Goal: Task Accomplishment & Management: Manage account settings

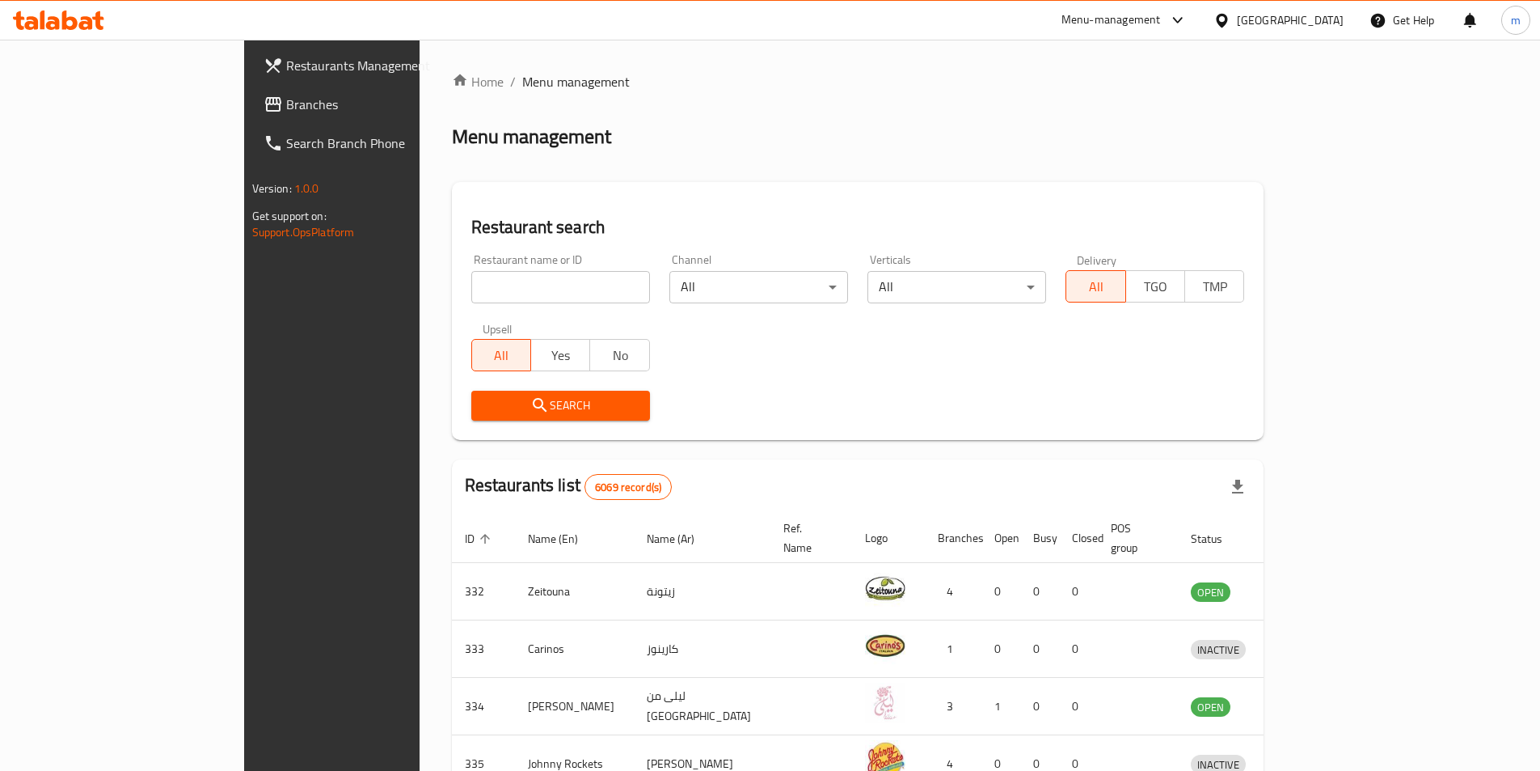
click at [511, 276] on input "search" at bounding box center [560, 287] width 179 height 32
paste input "510655"
type input "510655"
click at [530, 398] on icon "submit" at bounding box center [539, 404] width 19 height 19
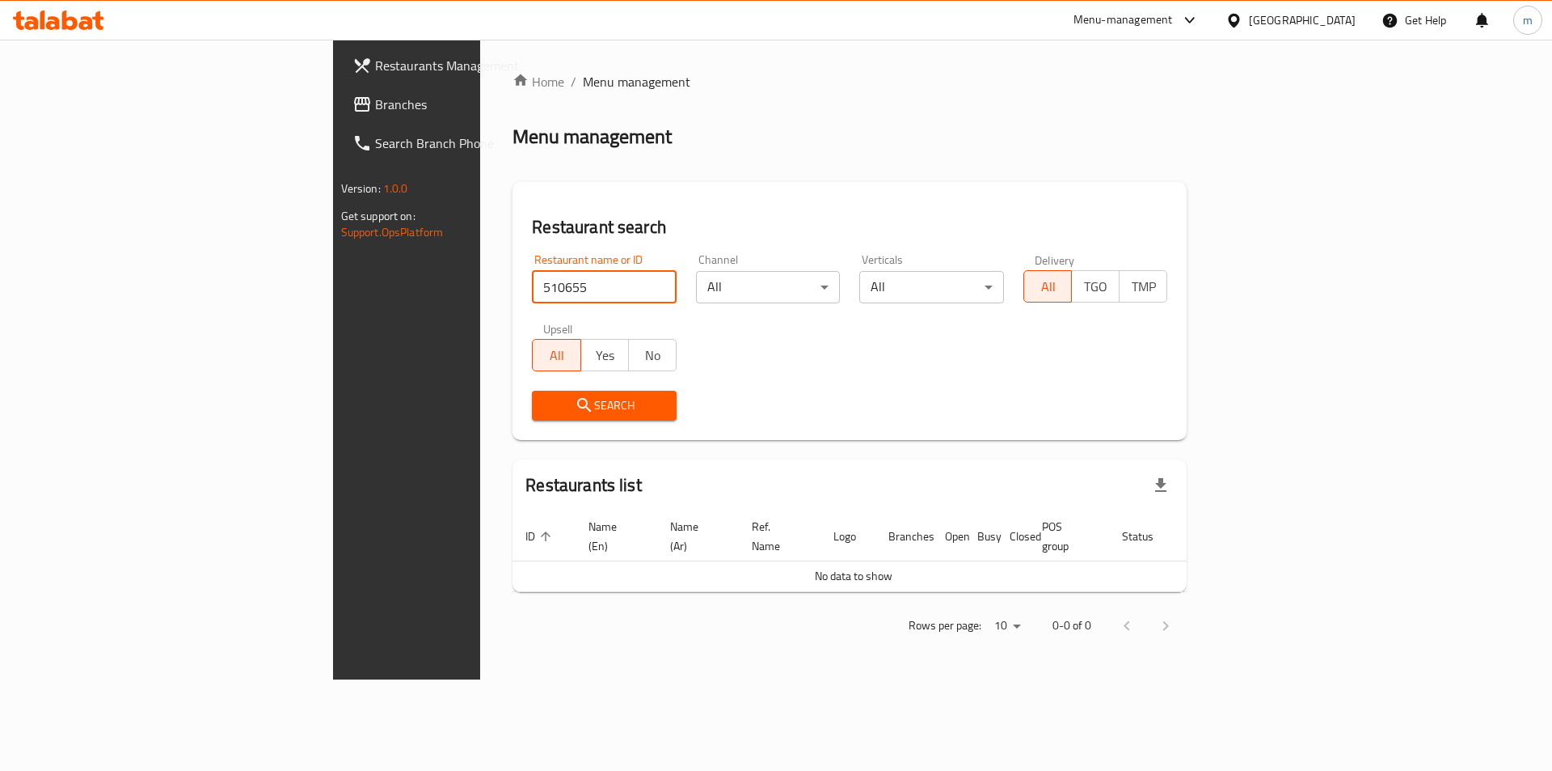
click at [532, 274] on input "510655" at bounding box center [604, 287] width 145 height 32
drag, startPoint x: 365, startPoint y: 286, endPoint x: 320, endPoint y: 292, distance: 45.6
click at [532, 292] on input "510655" at bounding box center [604, 287] width 145 height 32
click at [375, 70] on span "Restaurants Management" at bounding box center [477, 65] width 205 height 19
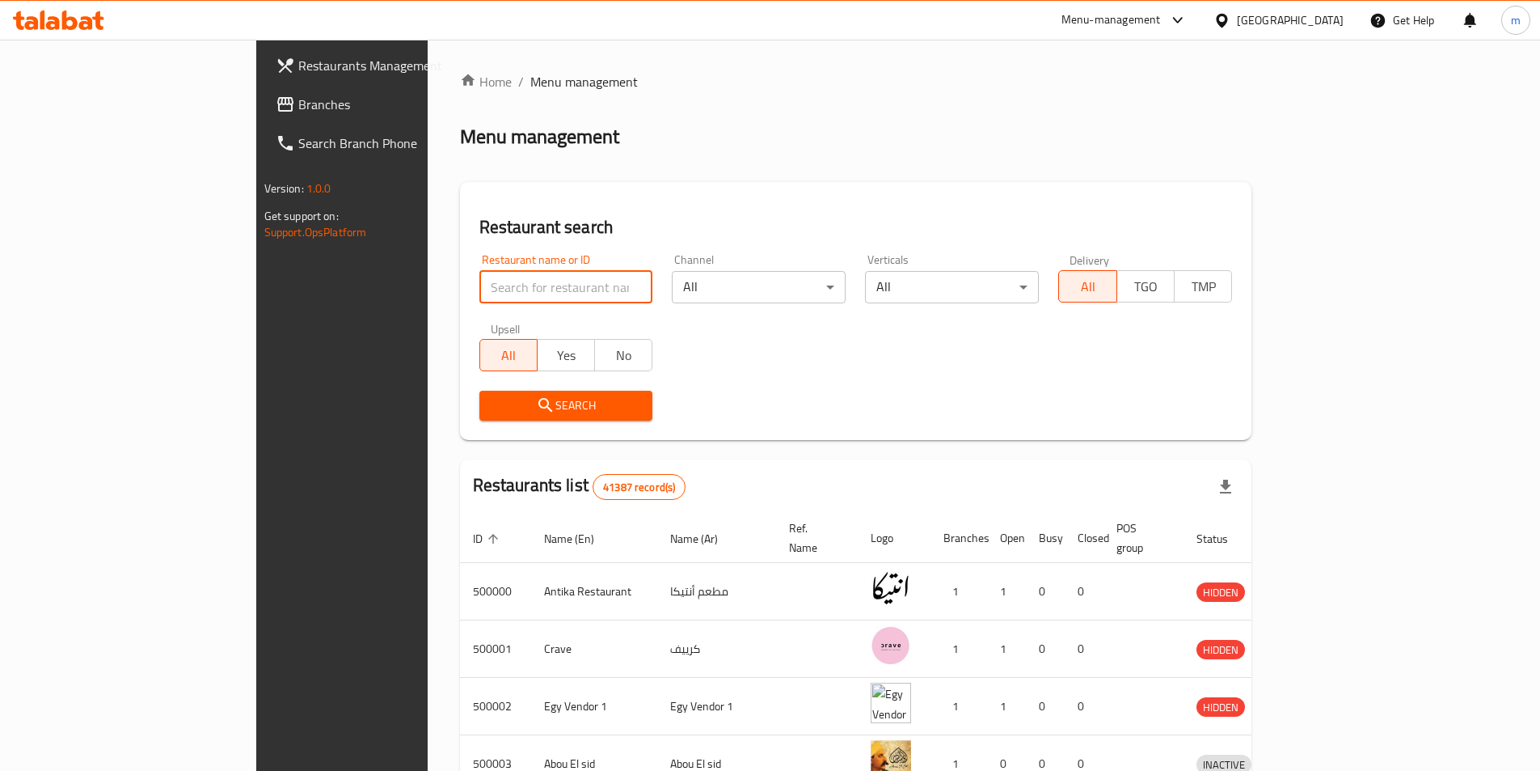
click at [479, 294] on input "search" at bounding box center [566, 287] width 174 height 32
paste input "510655"
type input "510655"
click at [538, 399] on icon "submit" at bounding box center [545, 405] width 14 height 14
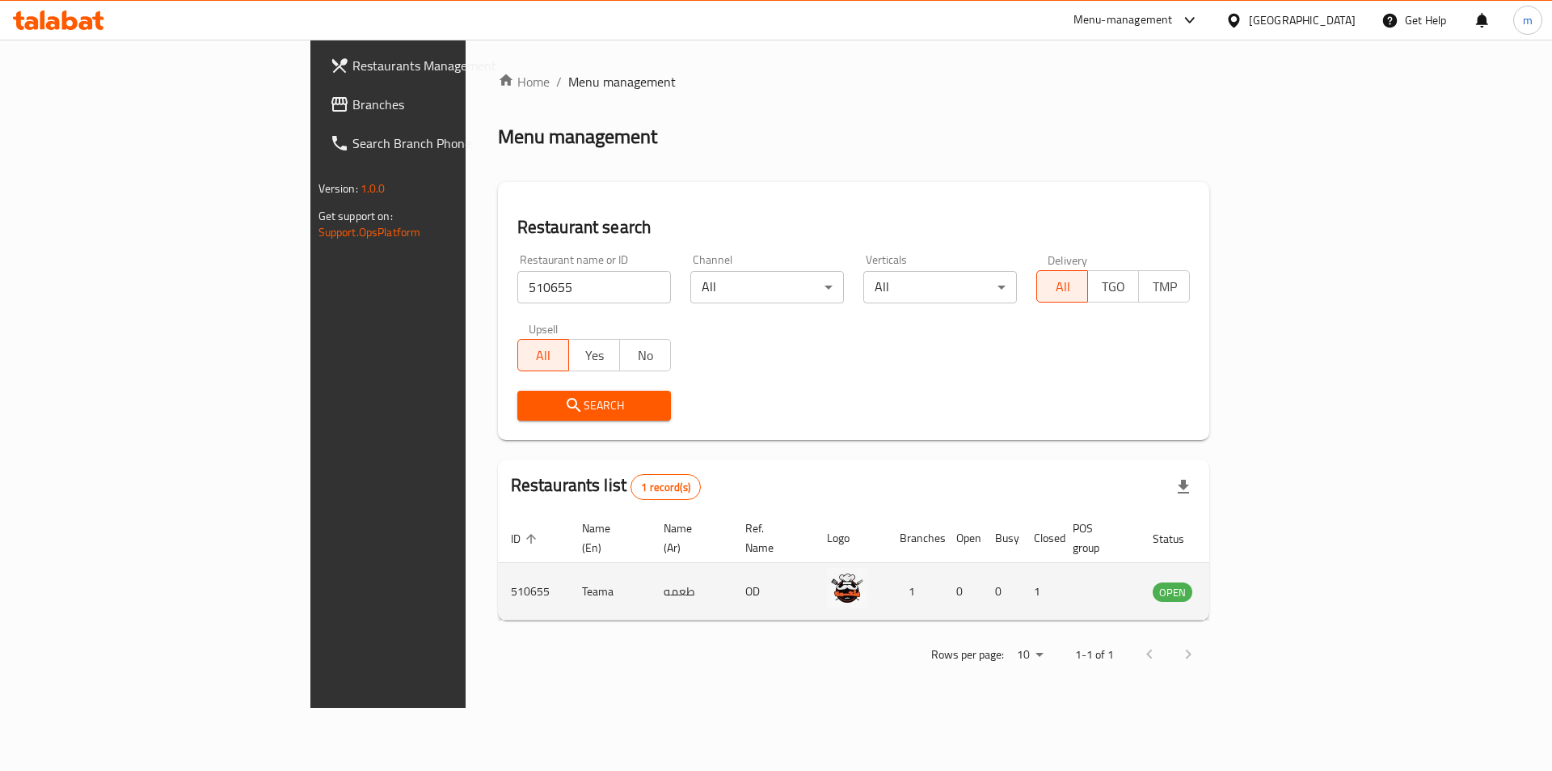
click at [733, 575] on td "OD" at bounding box center [774, 591] width 82 height 57
click at [1257, 581] on icon "enhanced table" at bounding box center [1247, 590] width 19 height 19
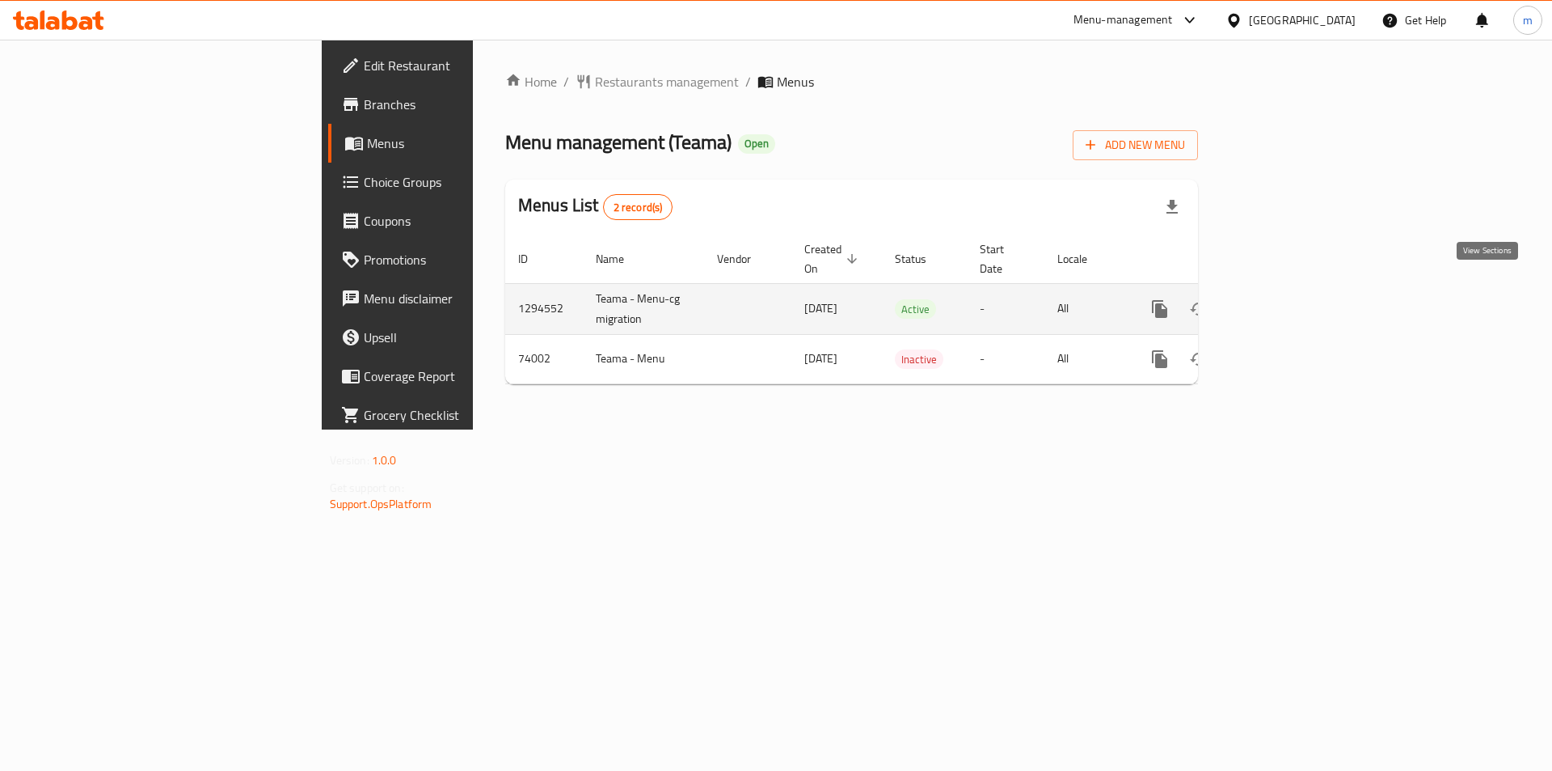
click at [1286, 299] on icon "enhanced table" at bounding box center [1276, 308] width 19 height 19
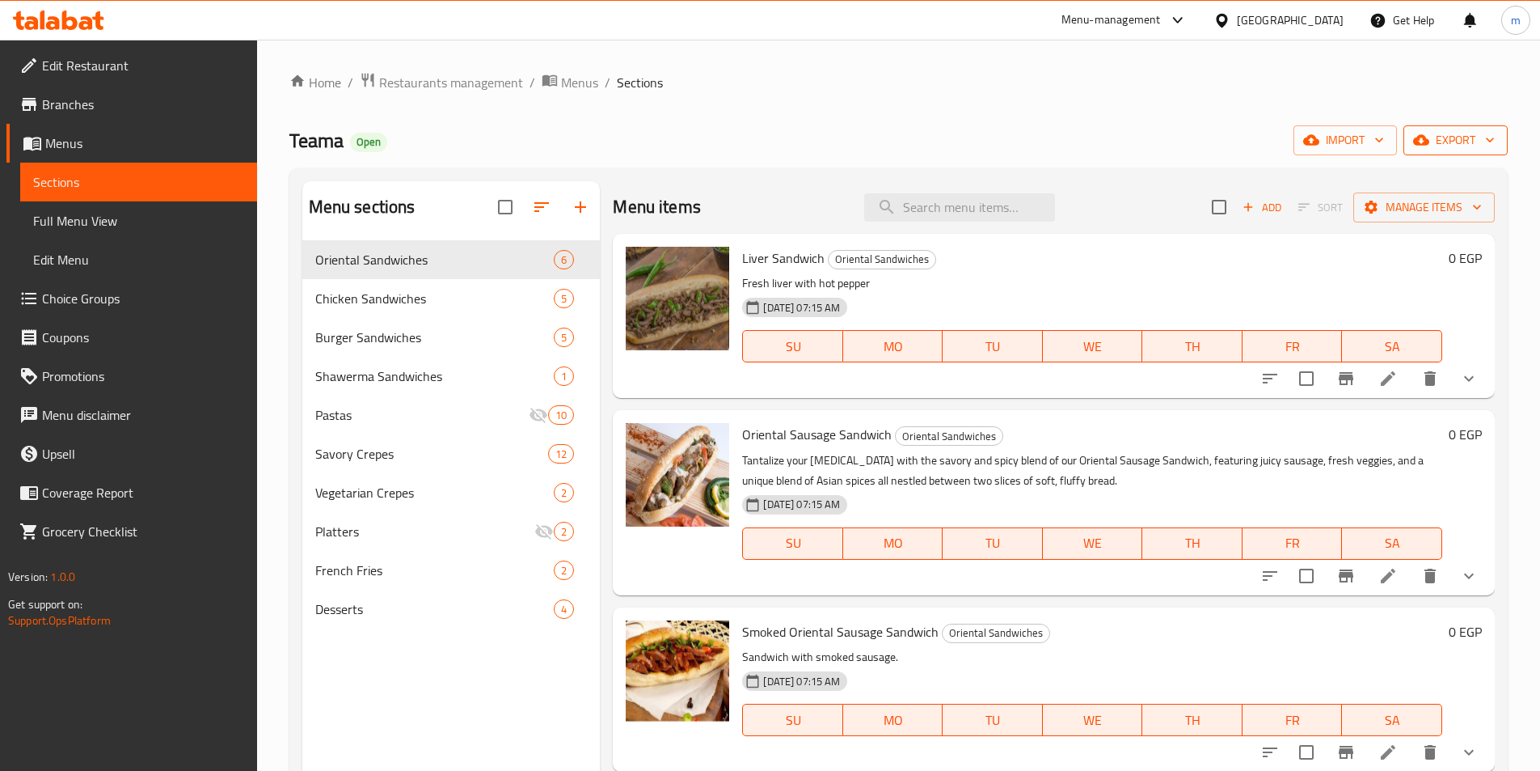
click at [1448, 147] on span "export" at bounding box center [1456, 140] width 78 height 20
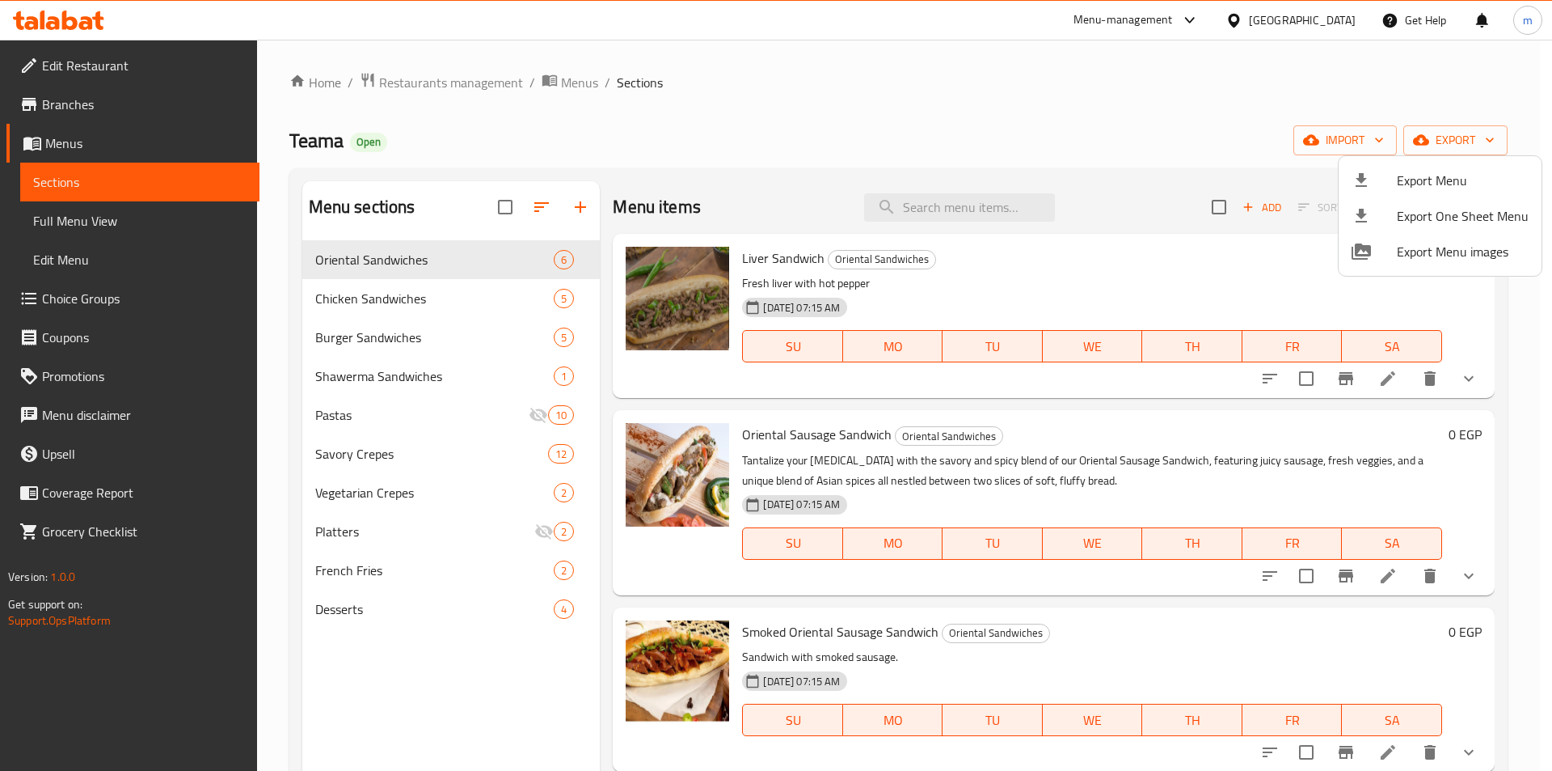
click at [1333, 143] on div at bounding box center [776, 385] width 1552 height 771
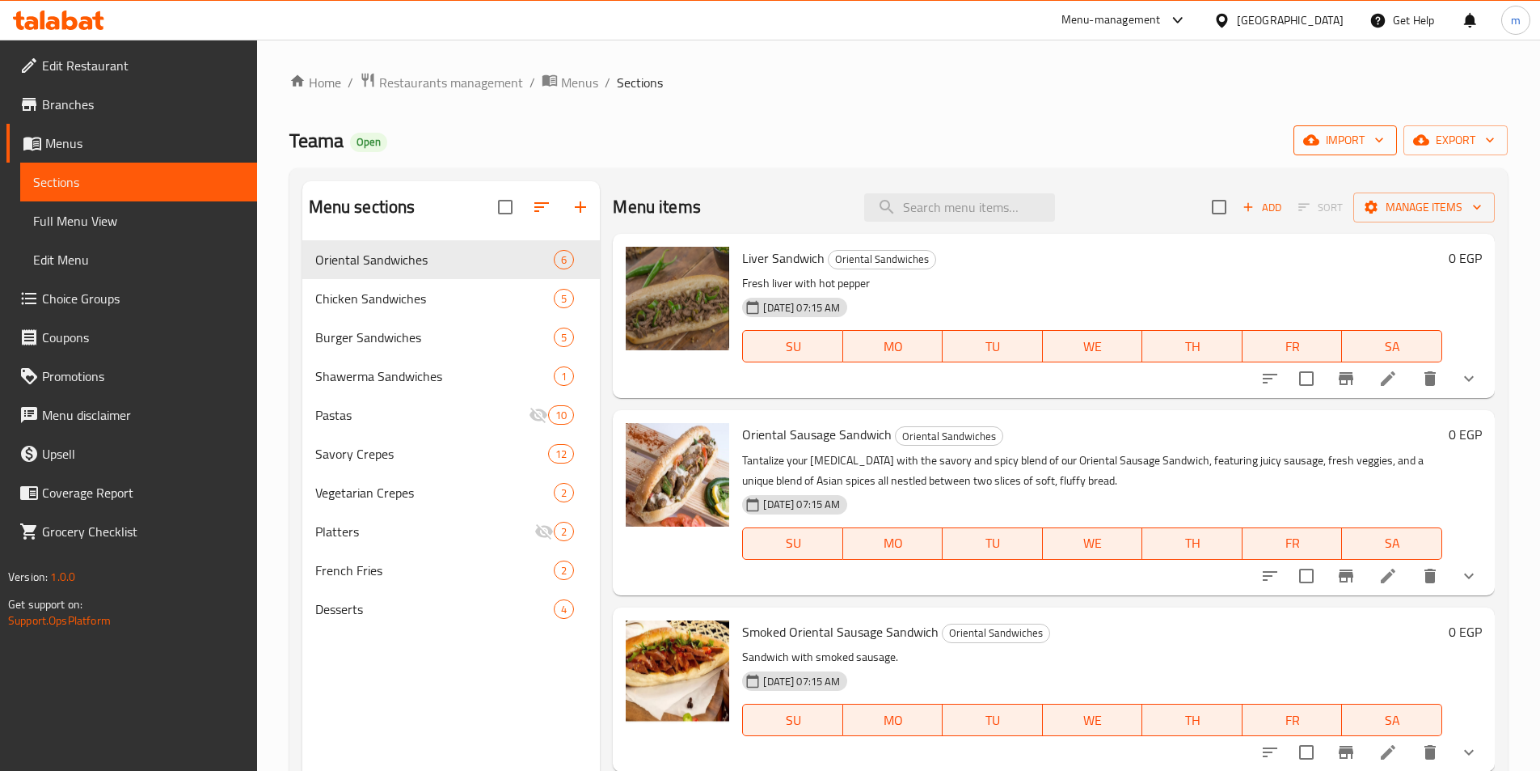
click at [1332, 143] on span "import" at bounding box center [1346, 140] width 78 height 20
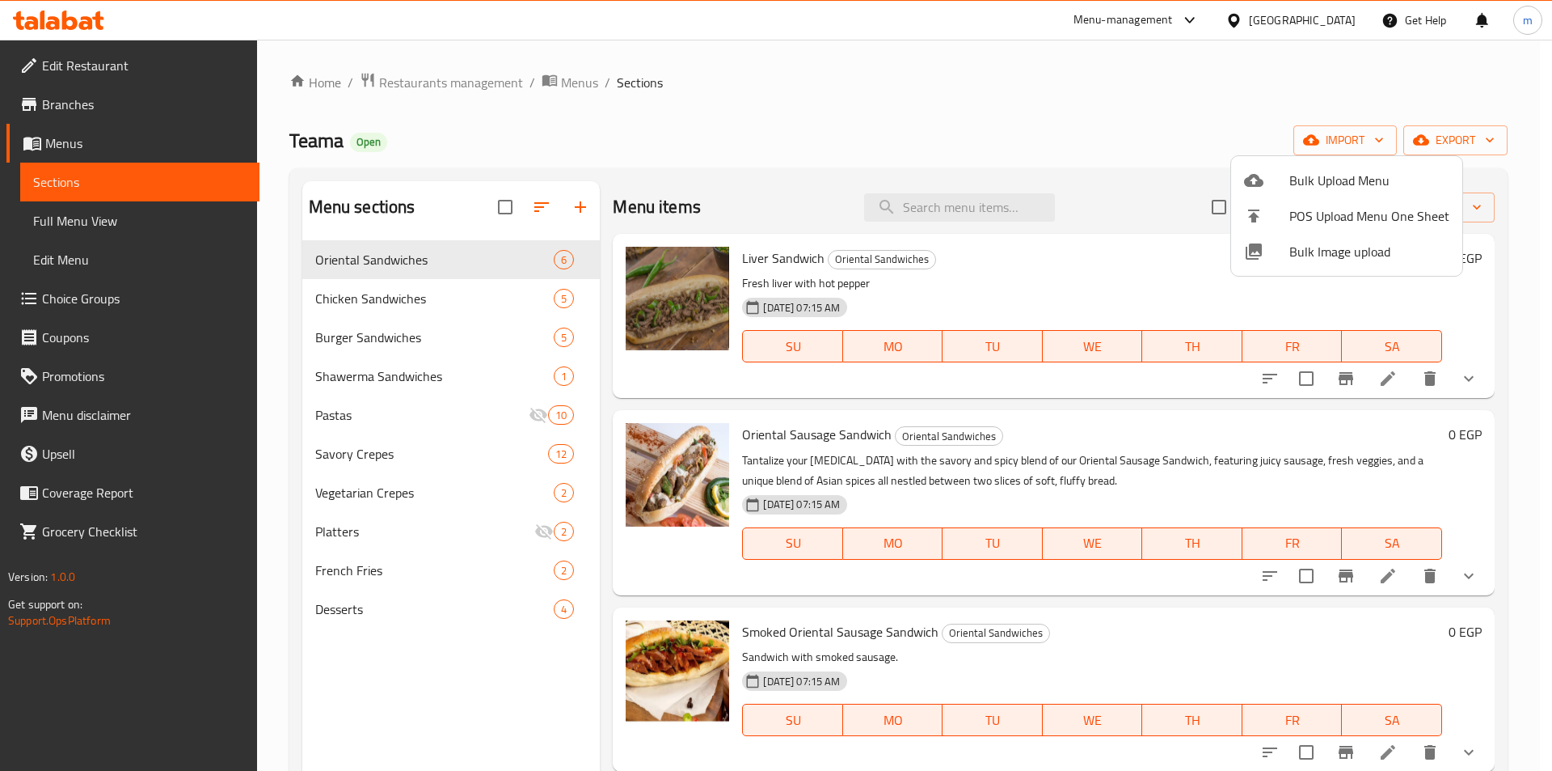
click at [1137, 119] on div at bounding box center [776, 385] width 1552 height 771
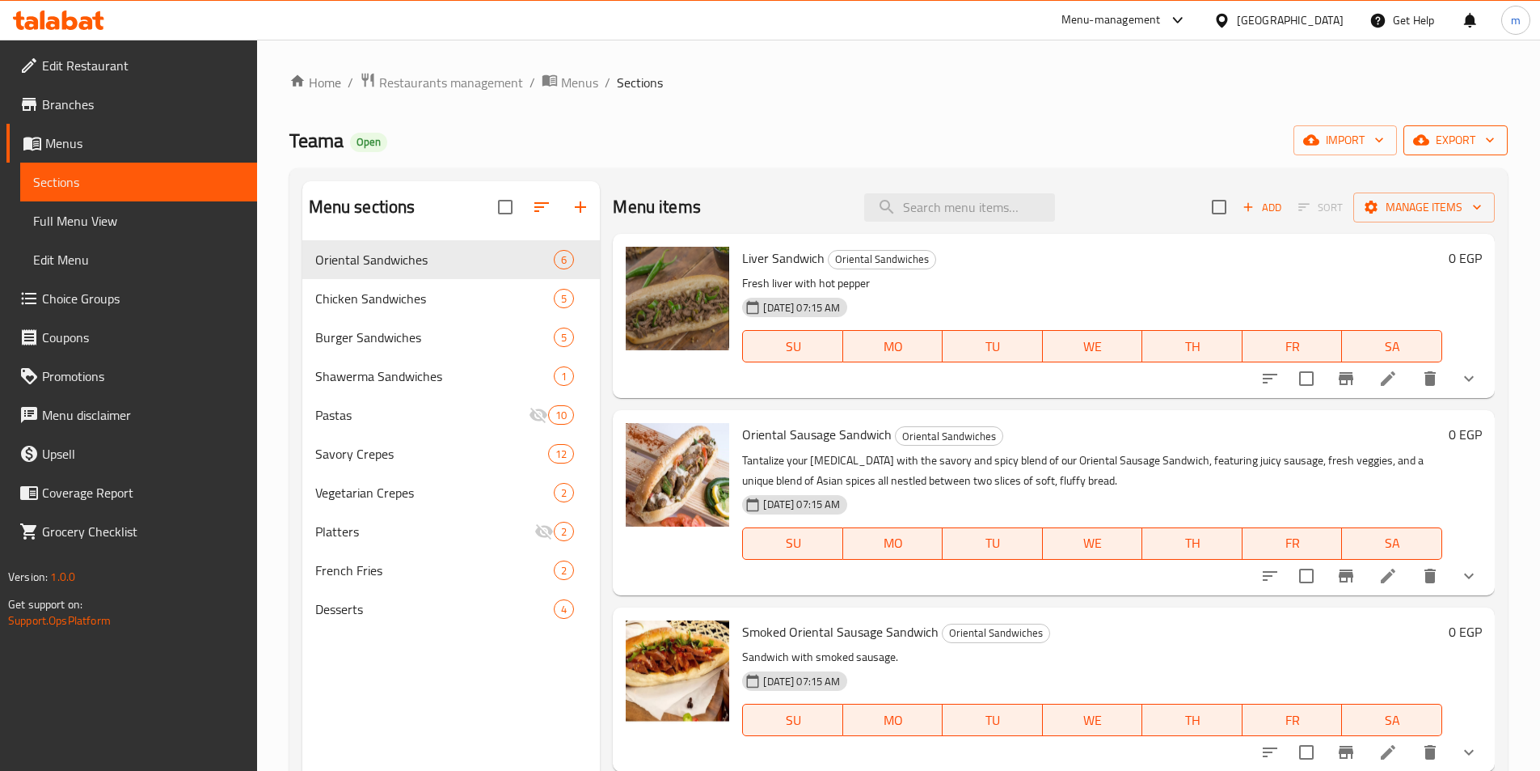
click at [1454, 134] on span "export" at bounding box center [1456, 140] width 78 height 20
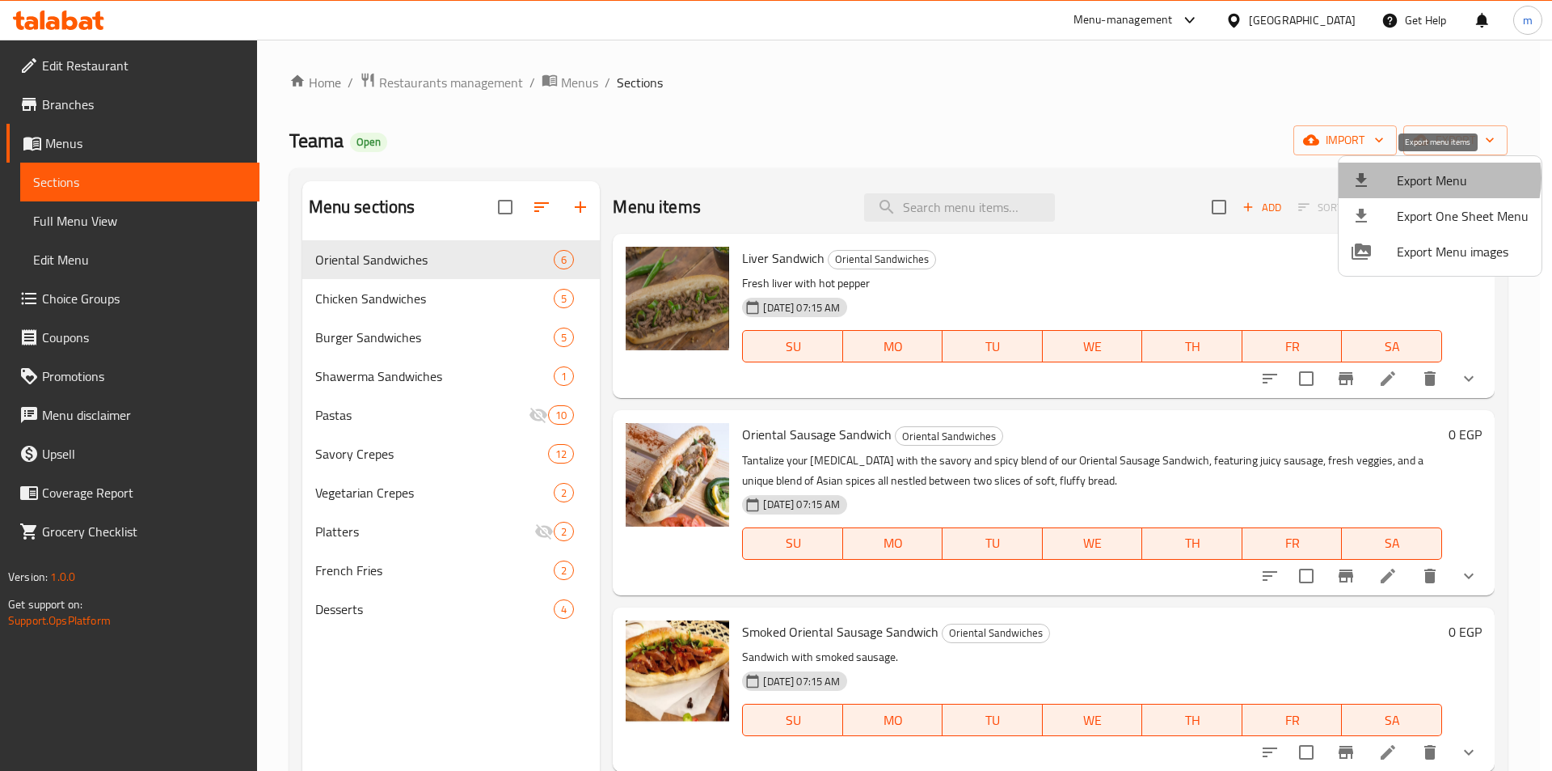
click at [1438, 178] on span "Export Menu" at bounding box center [1463, 180] width 132 height 19
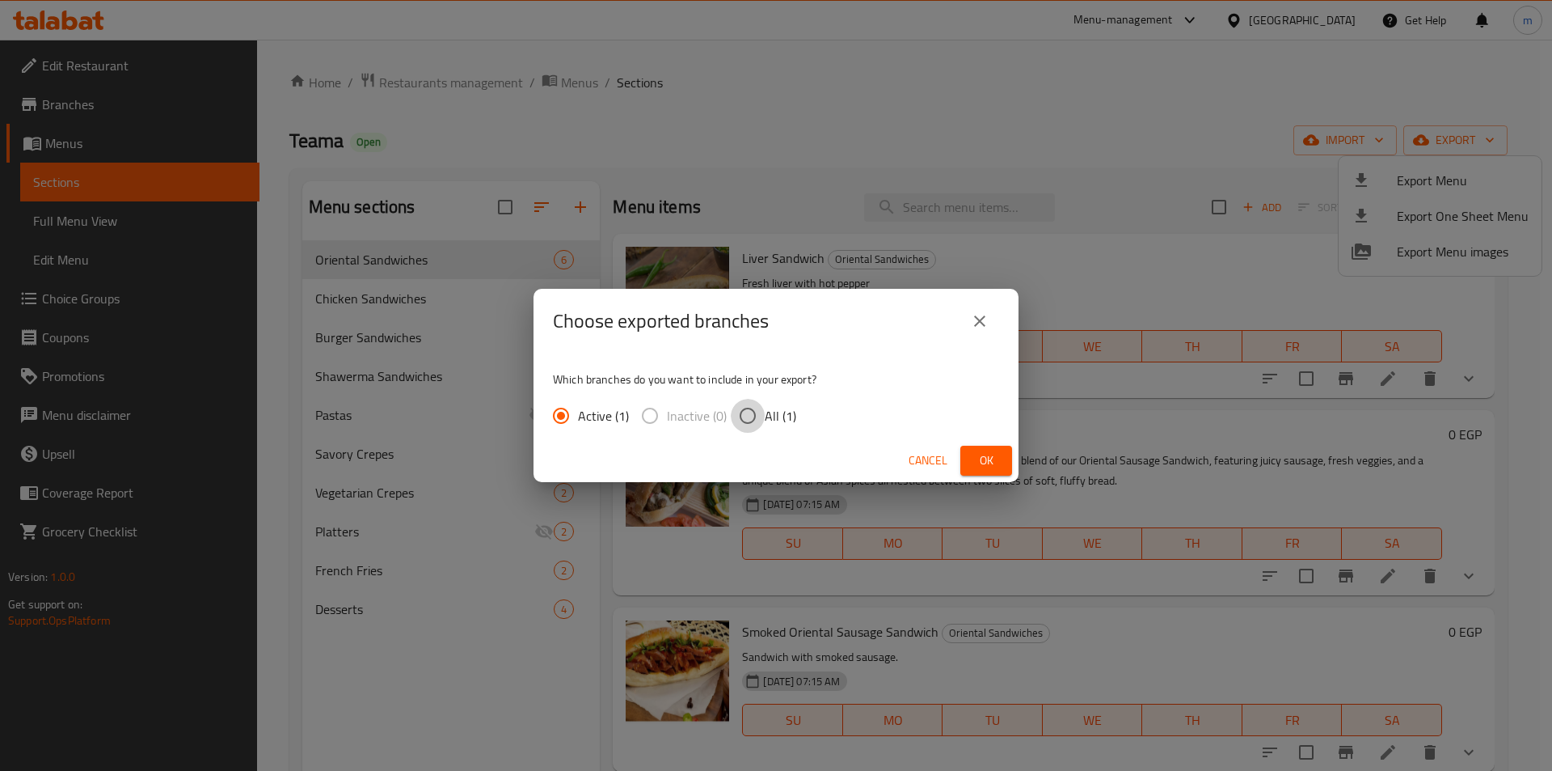
click at [754, 416] on input "All (1)" at bounding box center [748, 416] width 34 height 34
radio input "true"
click at [985, 463] on span "Ok" at bounding box center [986, 460] width 26 height 20
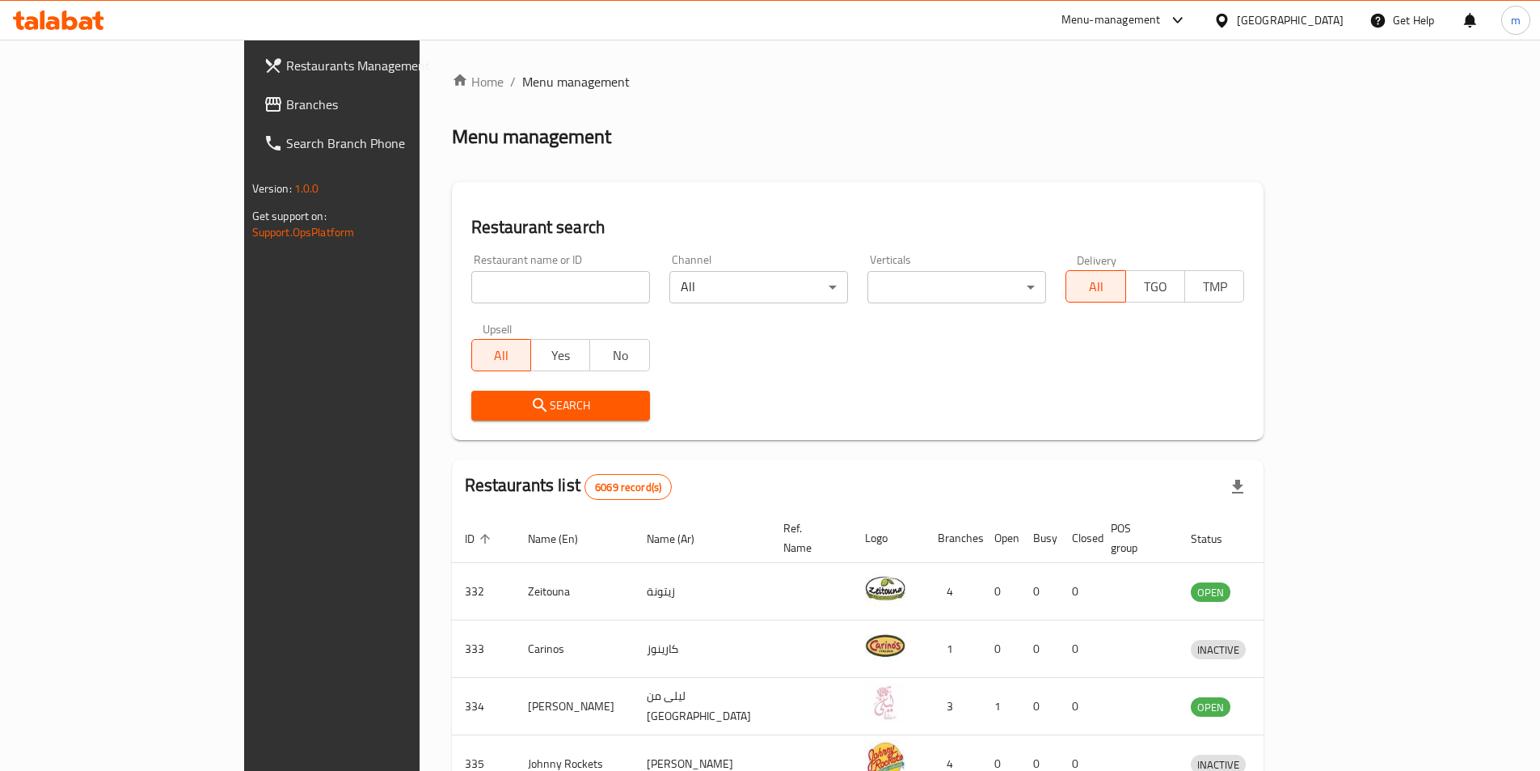
click at [471, 281] on input "search" at bounding box center [560, 287] width 179 height 32
paste input "500000"
type input "500000"
click at [1319, 22] on div "Bahrain" at bounding box center [1290, 20] width 107 height 18
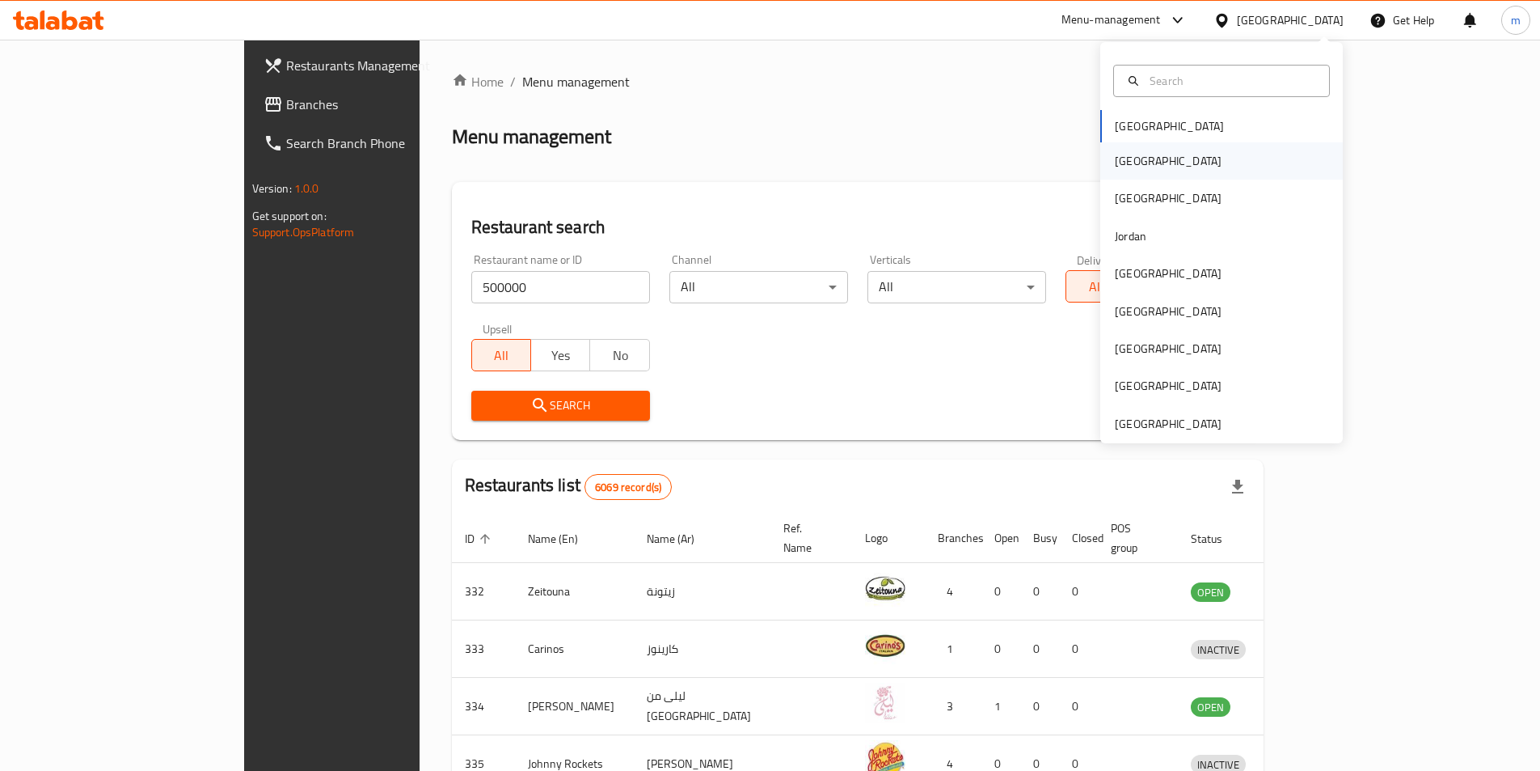
click at [1186, 154] on div "[GEOGRAPHIC_DATA]" at bounding box center [1221, 160] width 243 height 37
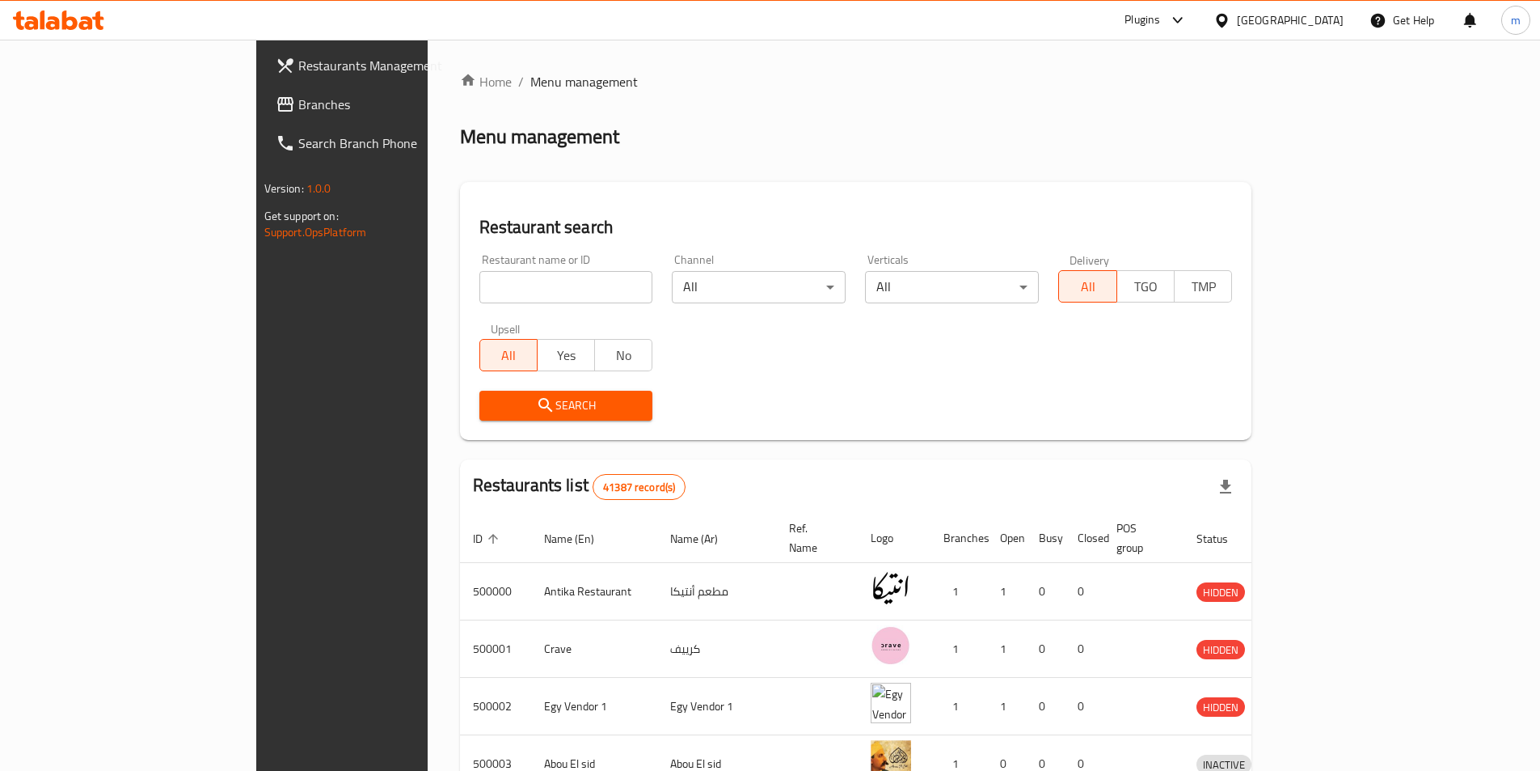
click at [479, 288] on input "search" at bounding box center [566, 287] width 174 height 32
type input "500000"
drag, startPoint x: 383, startPoint y: 284, endPoint x: 315, endPoint y: 289, distance: 68.1
click at [479, 289] on input "500000" at bounding box center [566, 287] width 174 height 32
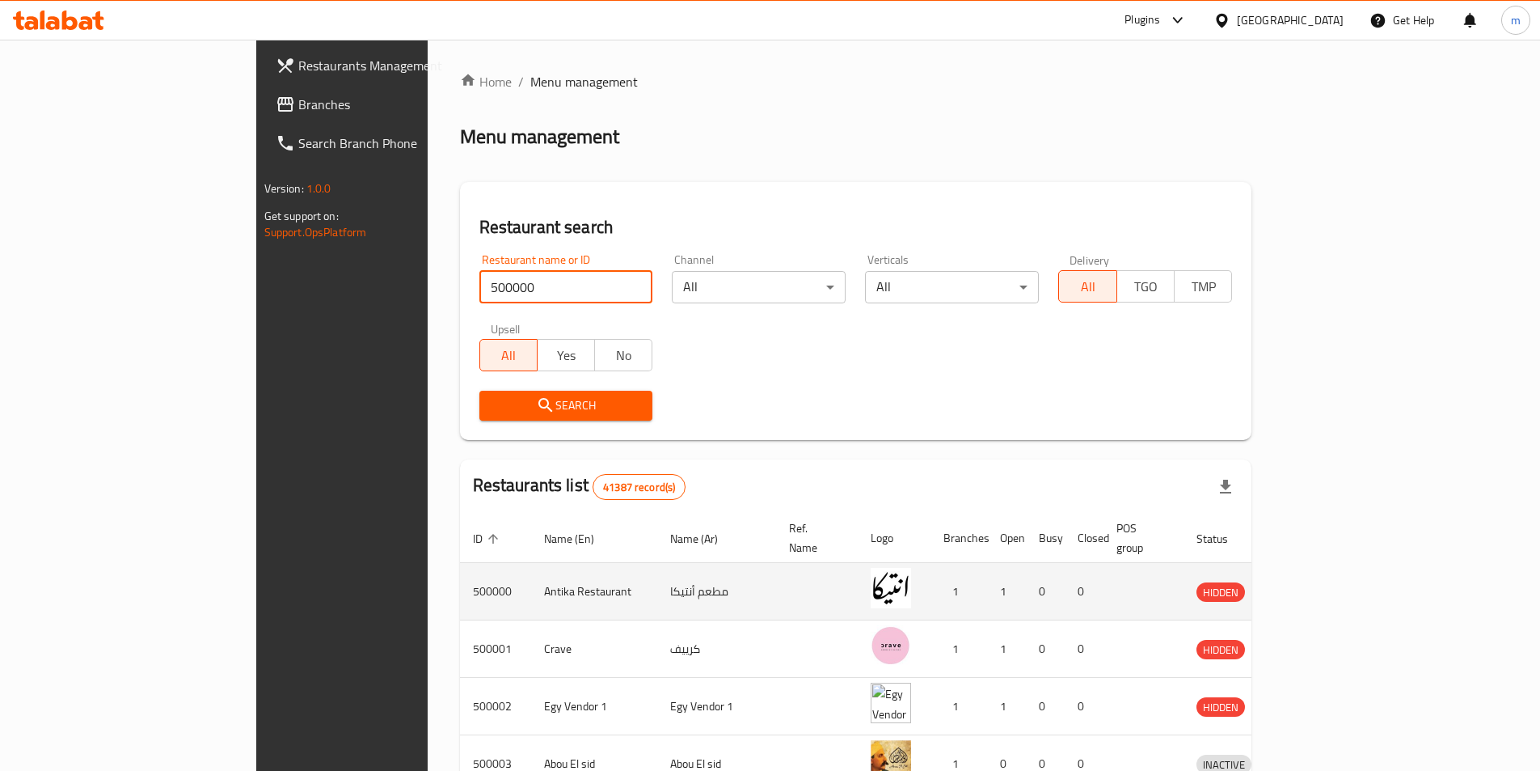
click at [776, 563] on td "enhanced table" at bounding box center [817, 591] width 82 height 57
click at [1300, 589] on icon "enhanced table" at bounding box center [1297, 592] width 6 height 6
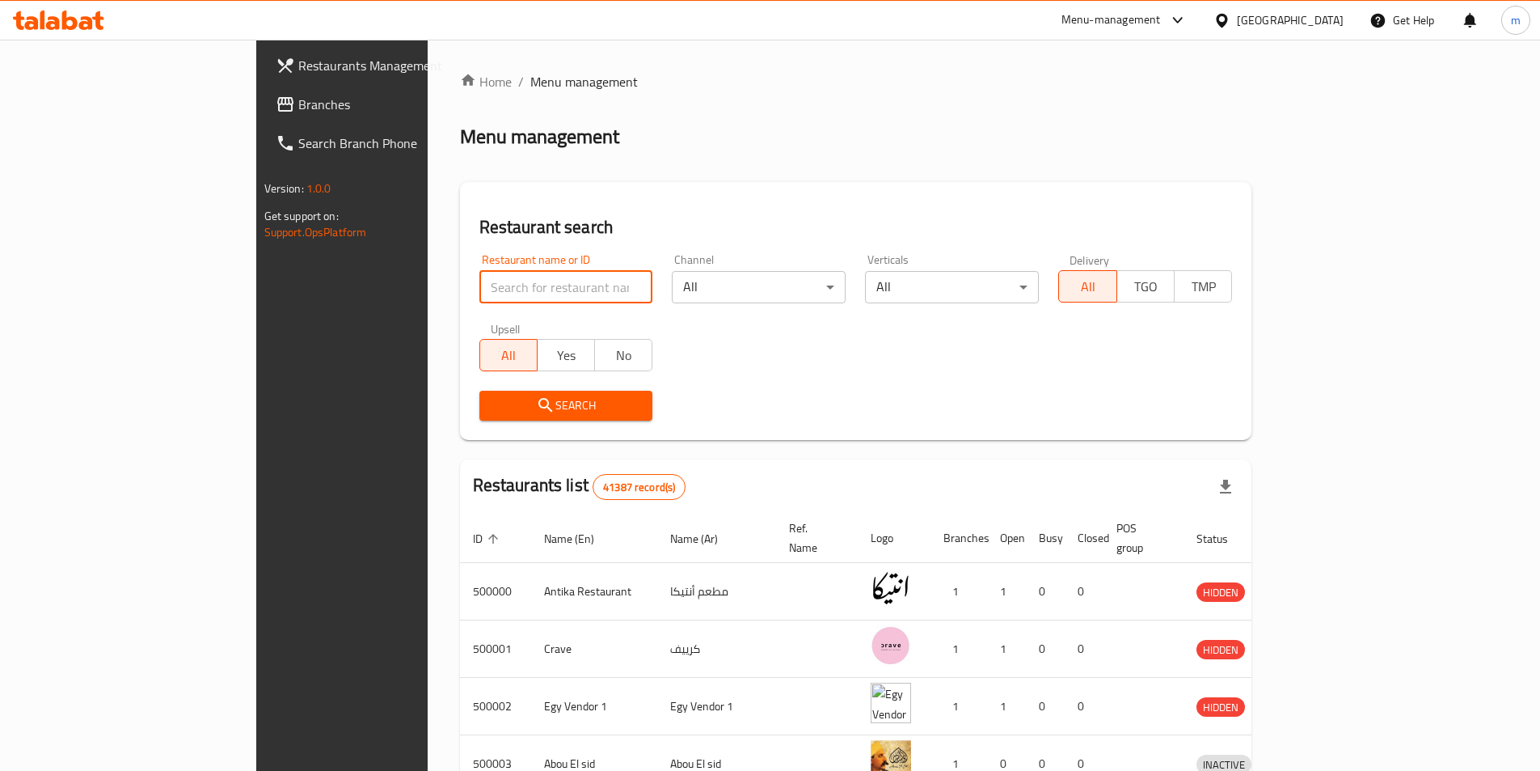
click at [479, 290] on input "search" at bounding box center [566, 287] width 174 height 32
paste input "515876"
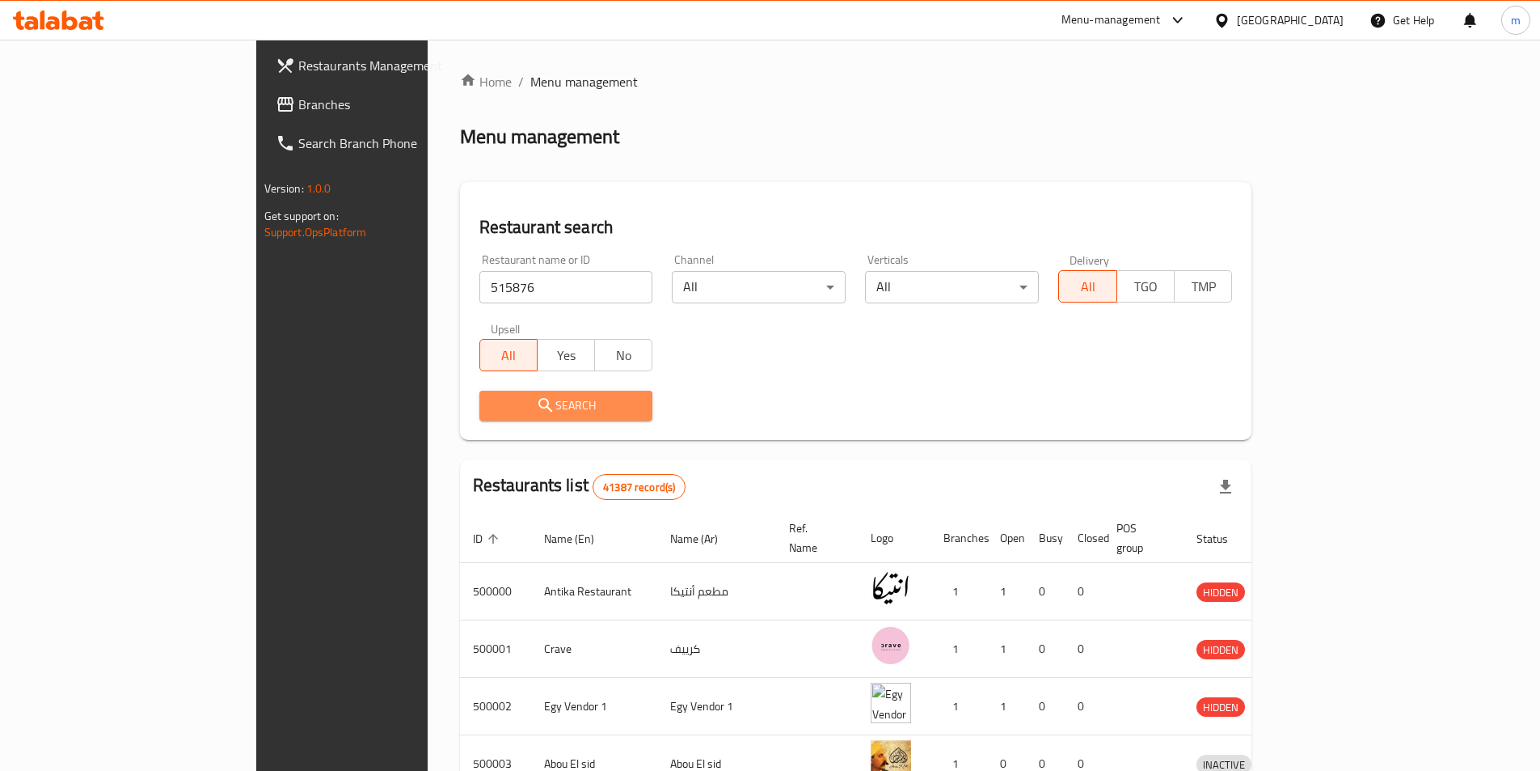
click at [492, 407] on span "Search" at bounding box center [566, 405] width 148 height 20
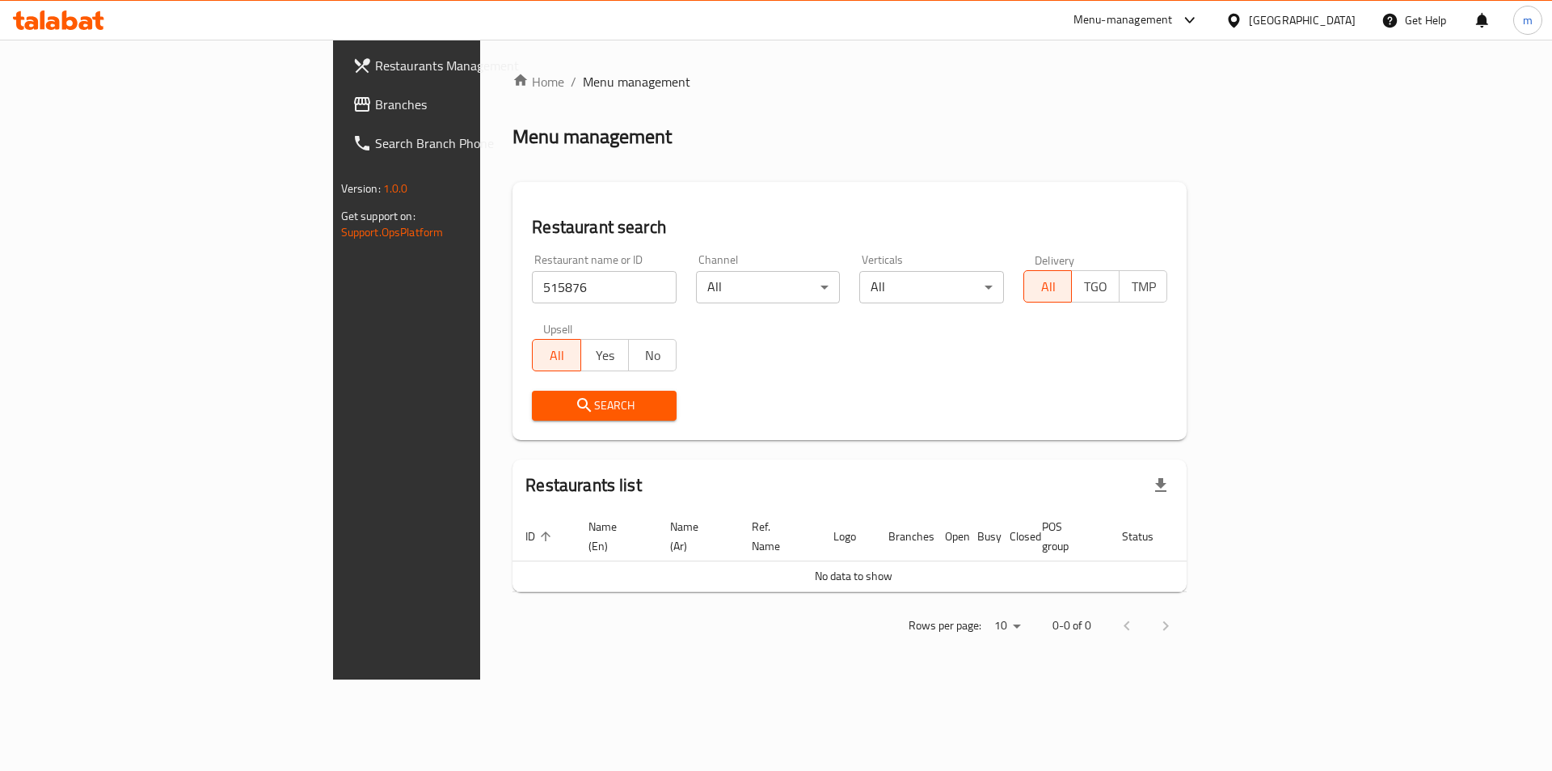
click at [532, 281] on input "515876" at bounding box center [604, 287] width 145 height 32
paste input "0655"
type input "510655"
click at [532, 392] on button "Search" at bounding box center [604, 406] width 145 height 30
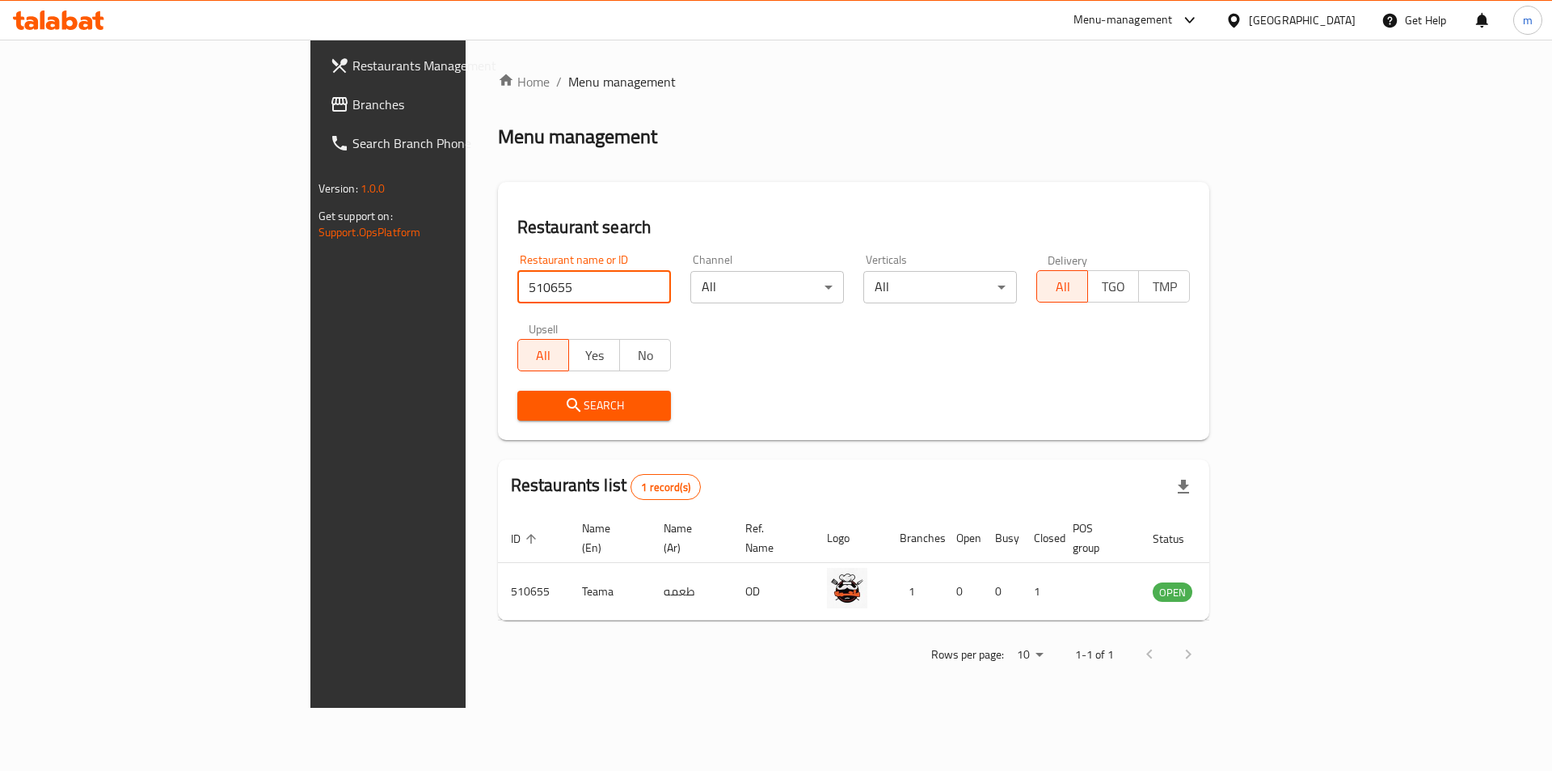
drag, startPoint x: 378, startPoint y: 292, endPoint x: 297, endPoint y: 282, distance: 81.4
click at [466, 283] on div "Home / Menu management Menu management Restaurant search Restaurant name or ID …" at bounding box center [854, 374] width 777 height 668
click at [353, 109] on span "Branches" at bounding box center [455, 104] width 205 height 19
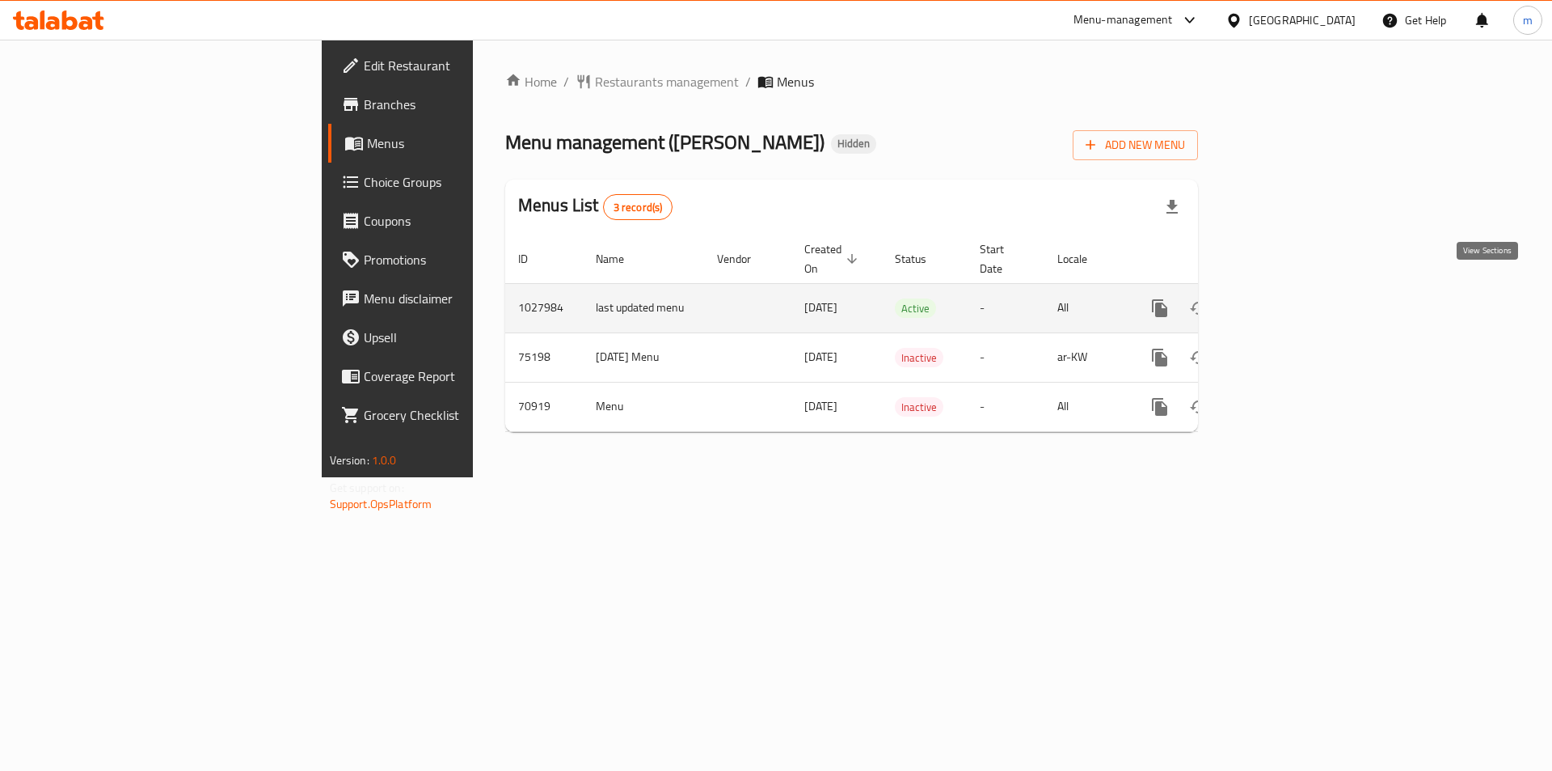
click at [1284, 301] on icon "enhanced table" at bounding box center [1276, 308] width 15 height 15
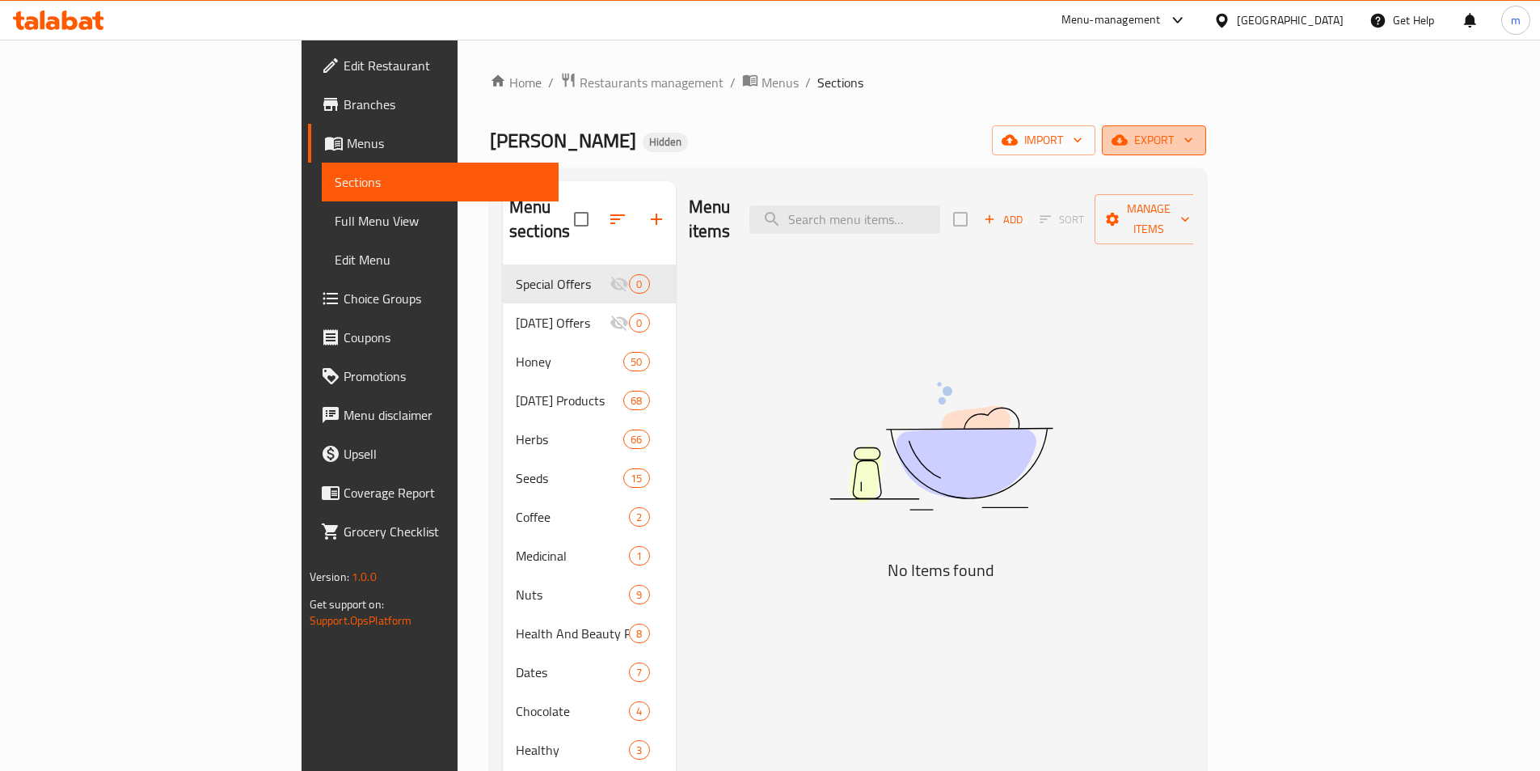
click at [1193, 137] on span "export" at bounding box center [1154, 140] width 78 height 20
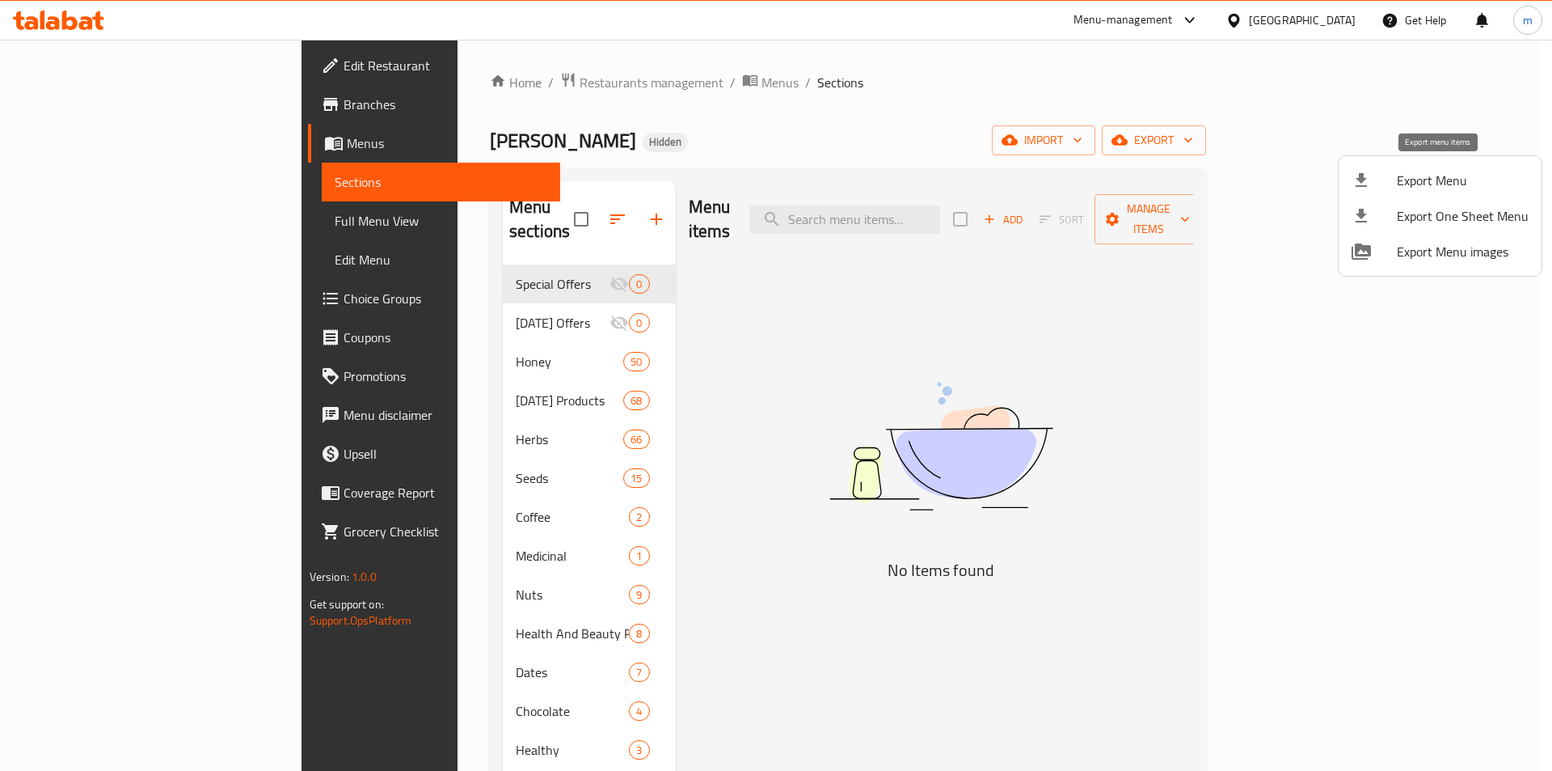
click at [1451, 171] on span "Export Menu" at bounding box center [1463, 180] width 132 height 19
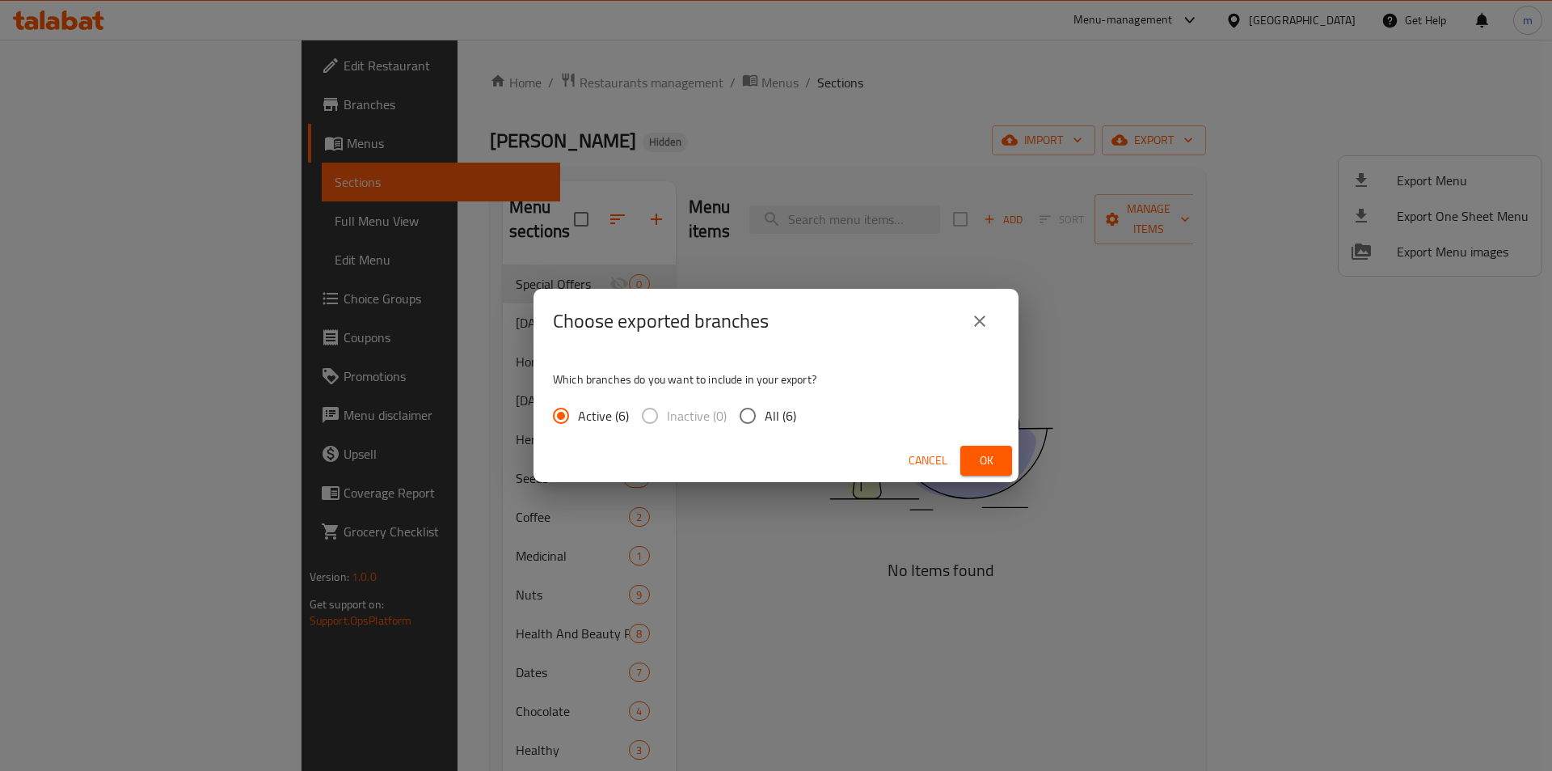
click at [745, 415] on input "All (6)" at bounding box center [748, 416] width 34 height 34
radio input "true"
click at [967, 458] on button "Ok" at bounding box center [987, 461] width 52 height 30
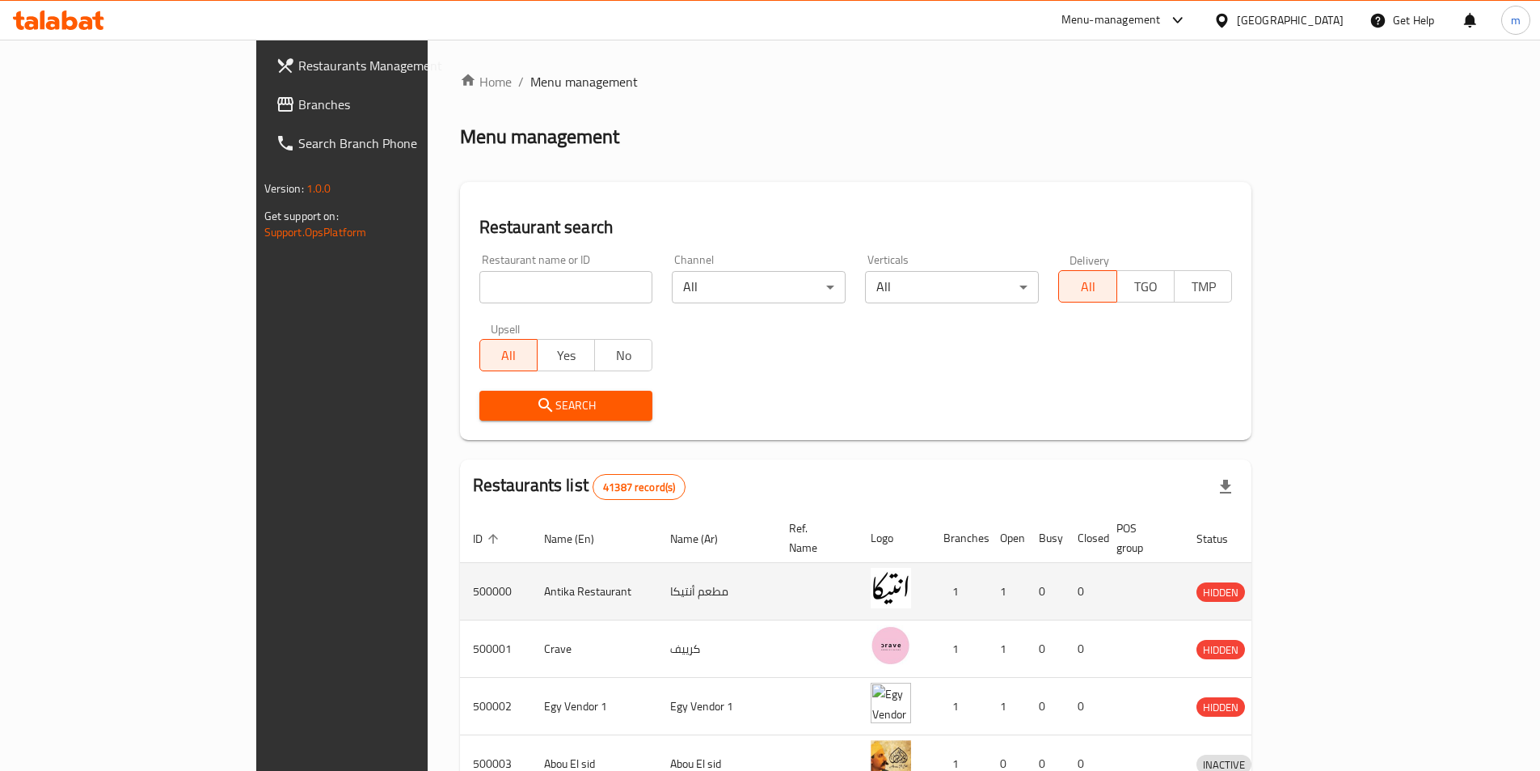
click at [657, 563] on td "مطعم أنتيكا" at bounding box center [716, 591] width 119 height 57
click at [531, 572] on td "Antika Restaurant" at bounding box center [594, 591] width 126 height 57
click at [1104, 589] on td "0" at bounding box center [1084, 591] width 39 height 57
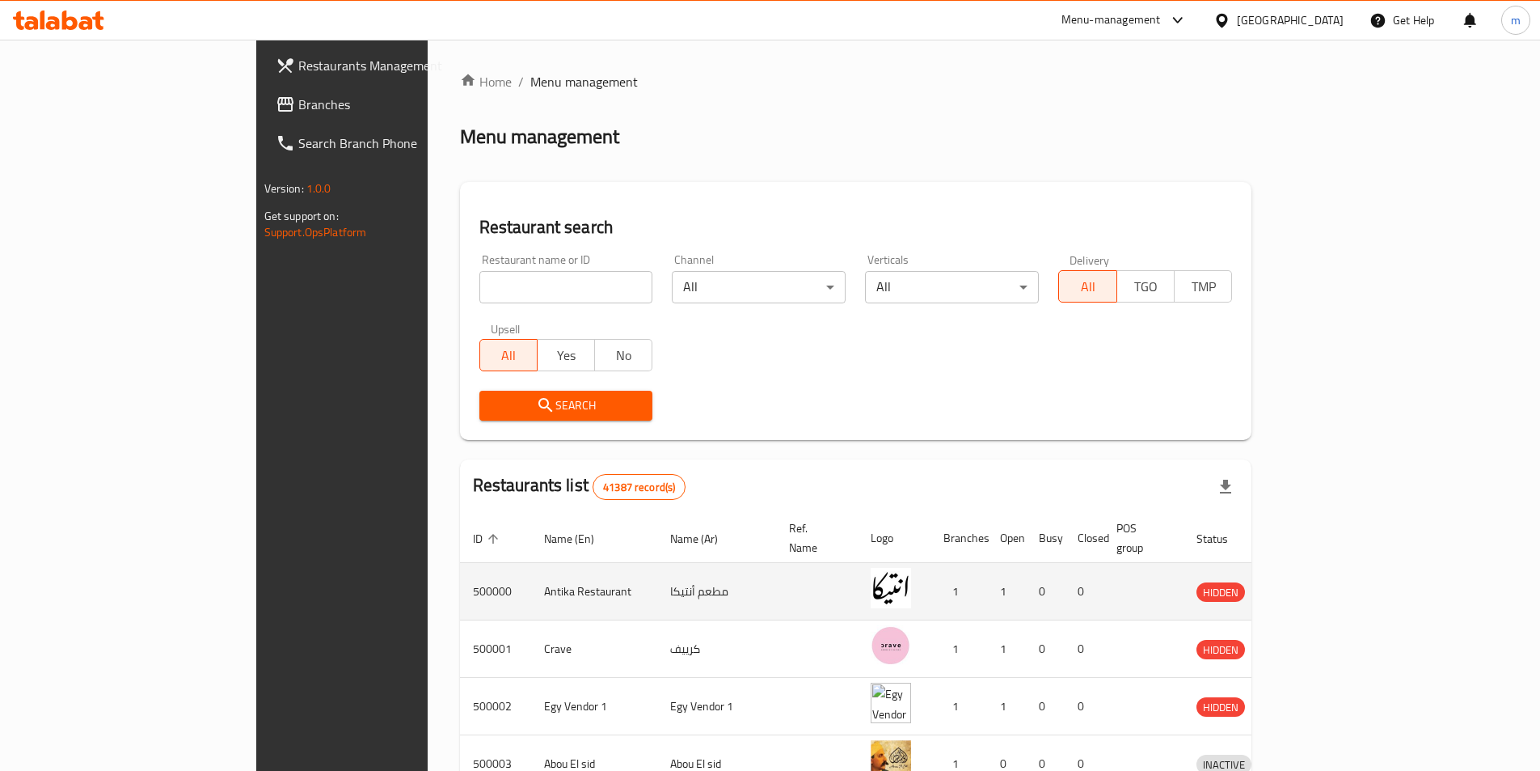
click at [916, 579] on td "enhanced table" at bounding box center [894, 591] width 73 height 57
click at [1303, 581] on icon "enhanced table" at bounding box center [1293, 590] width 19 height 19
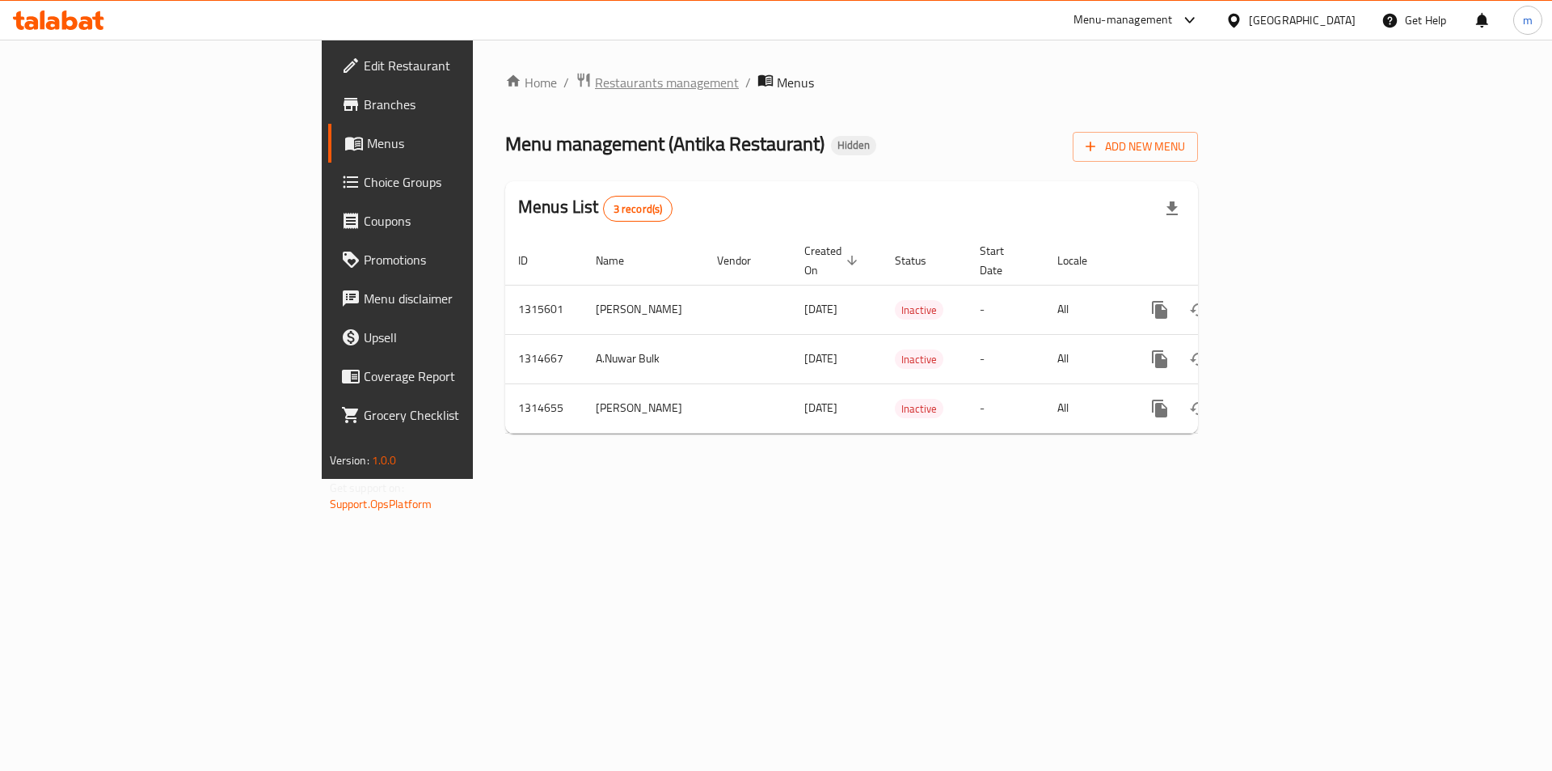
click at [595, 82] on span "Restaurants management" at bounding box center [667, 82] width 144 height 19
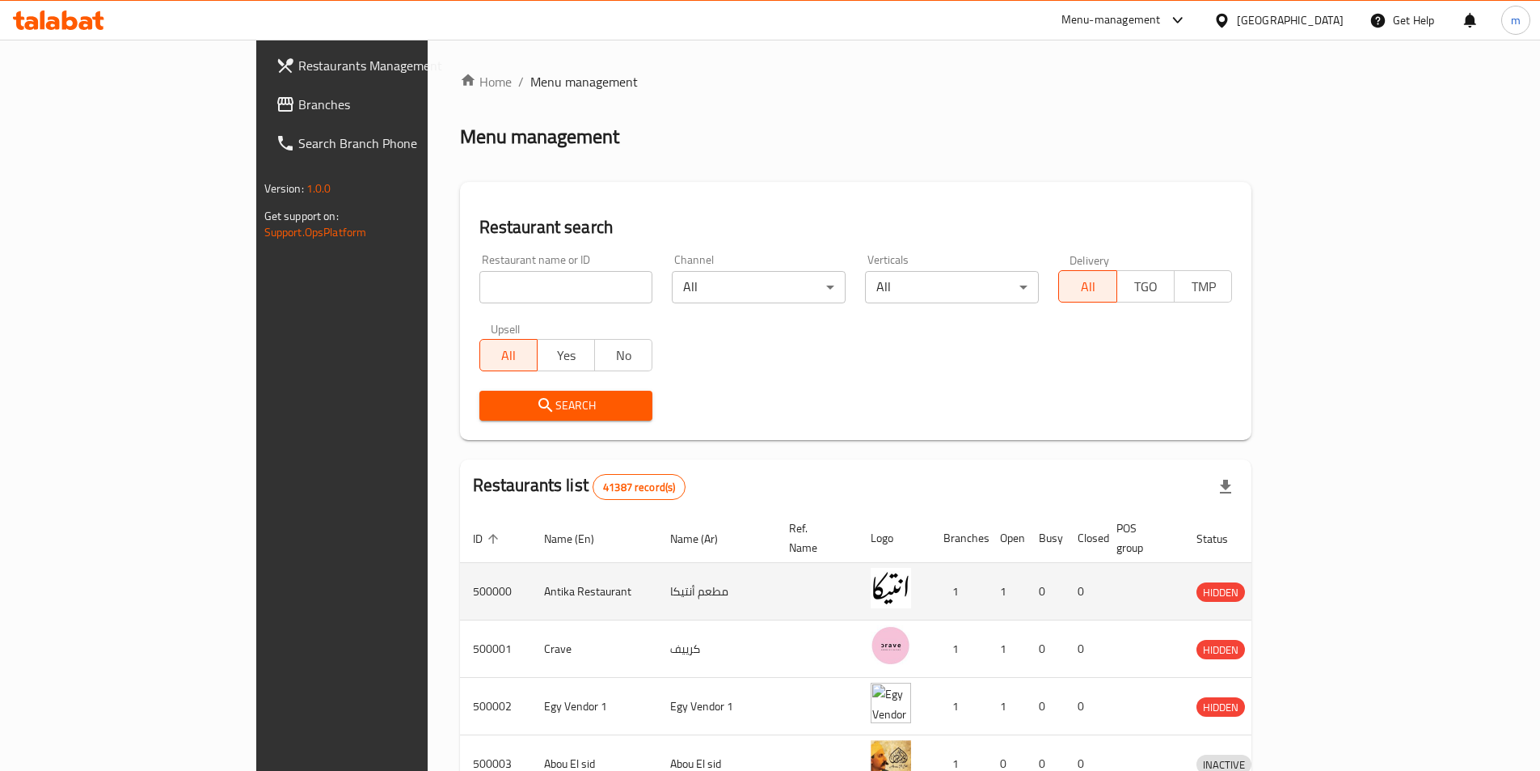
click at [776, 566] on td "enhanced table" at bounding box center [817, 591] width 82 height 57
click at [1314, 581] on link "enhanced table" at bounding box center [1299, 590] width 30 height 19
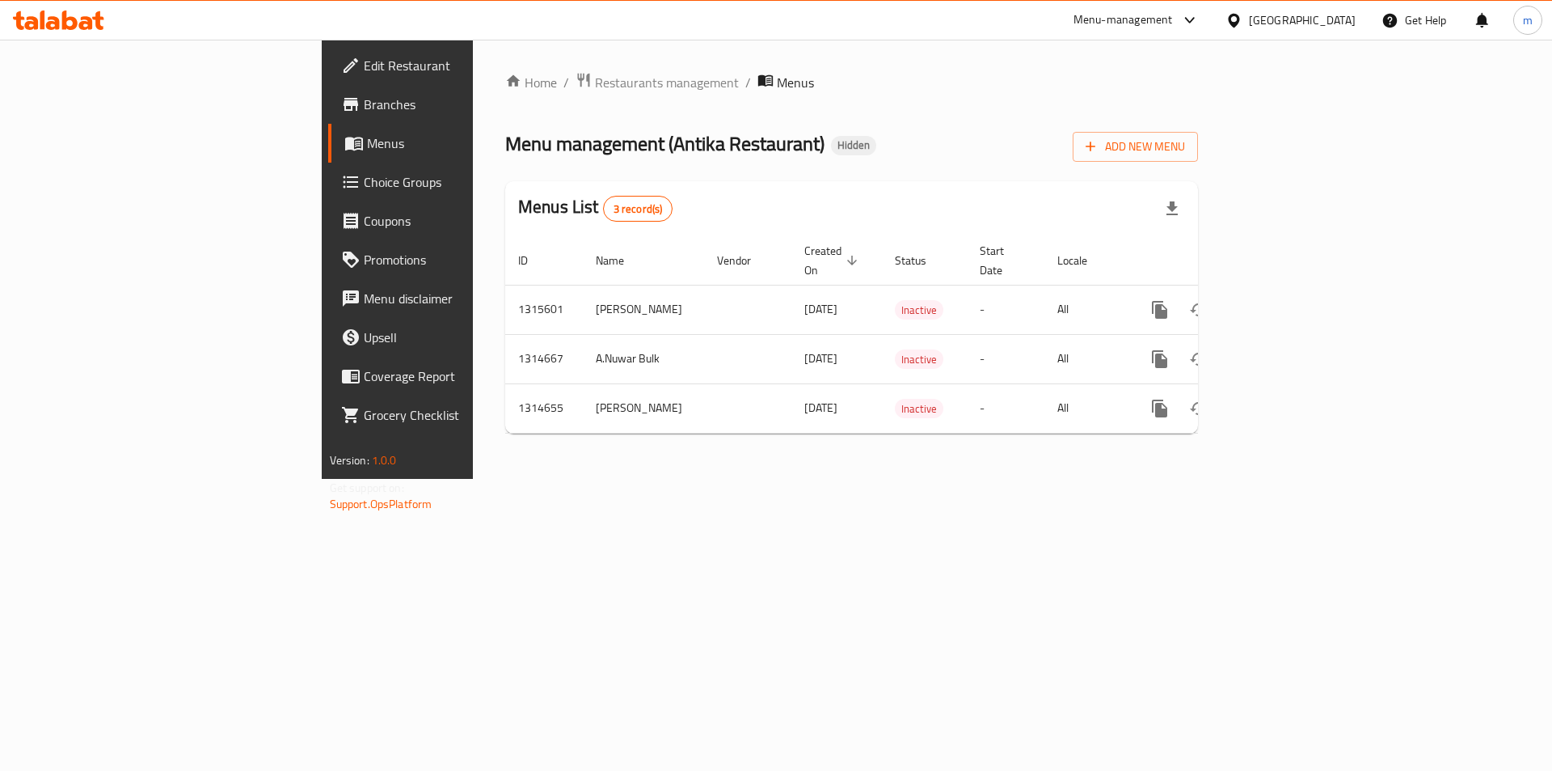
click at [364, 109] on span "Branches" at bounding box center [466, 104] width 205 height 19
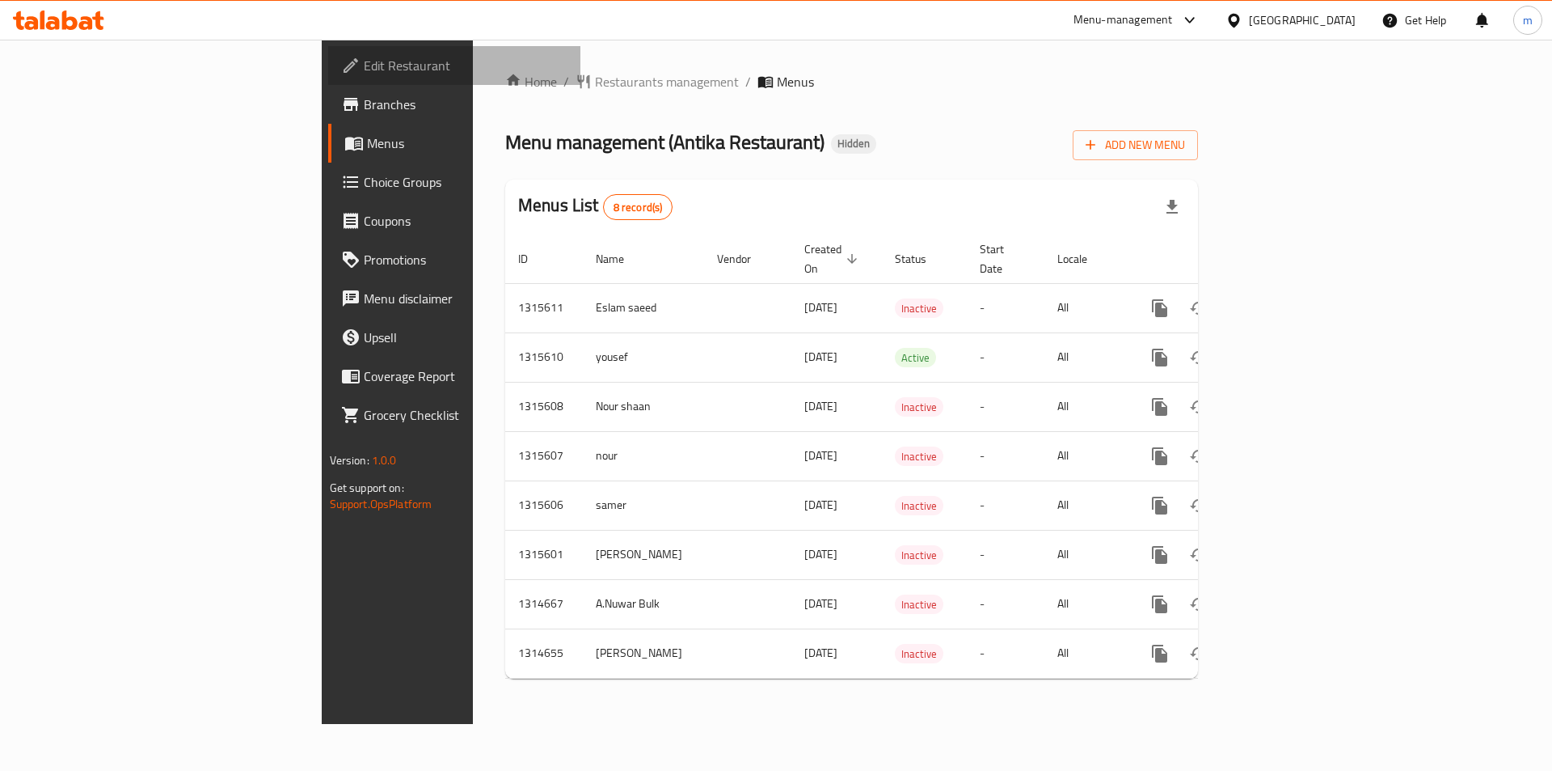
click at [364, 65] on span "Edit Restaurant" at bounding box center [466, 65] width 205 height 19
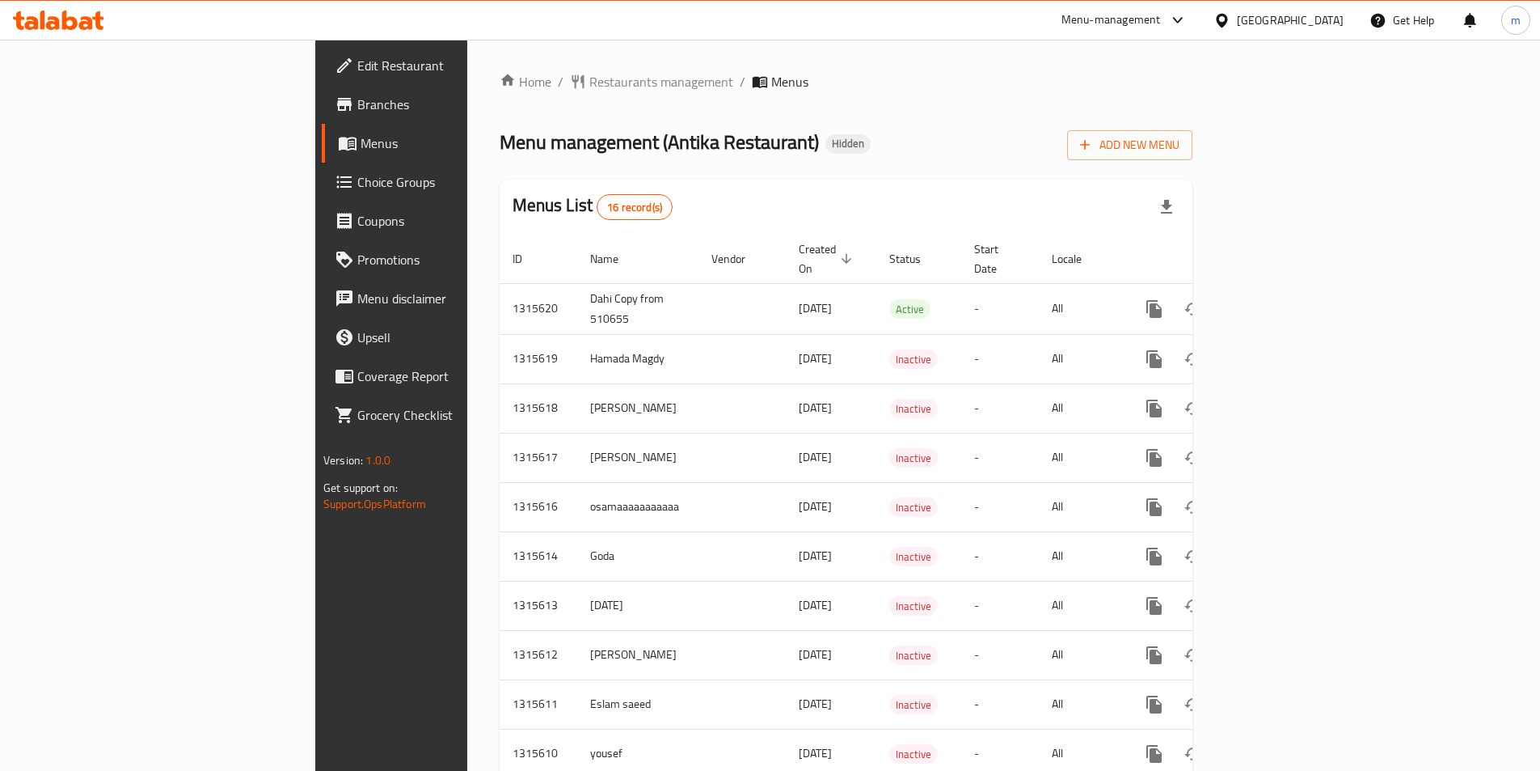
click at [357, 68] on span "Edit Restaurant" at bounding box center [458, 65] width 202 height 19
